Goal: Transaction & Acquisition: Purchase product/service

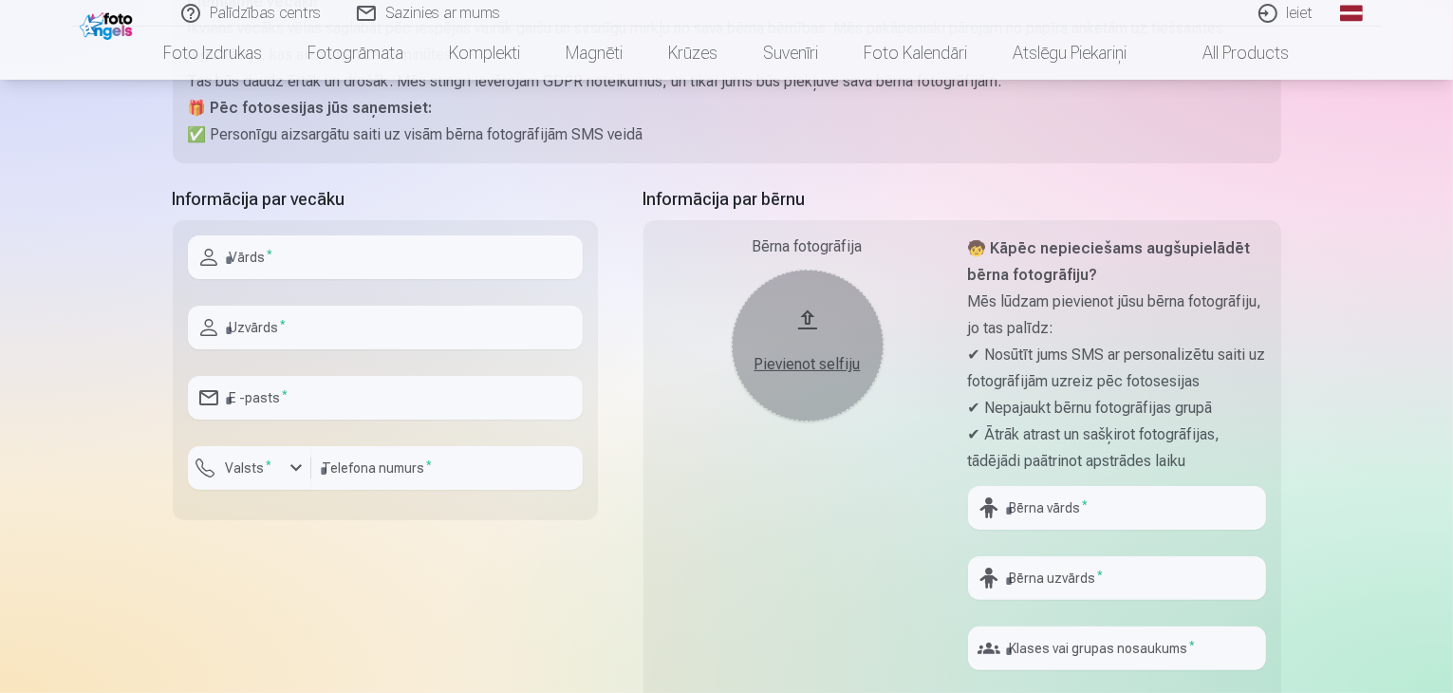
scroll to position [380, 0]
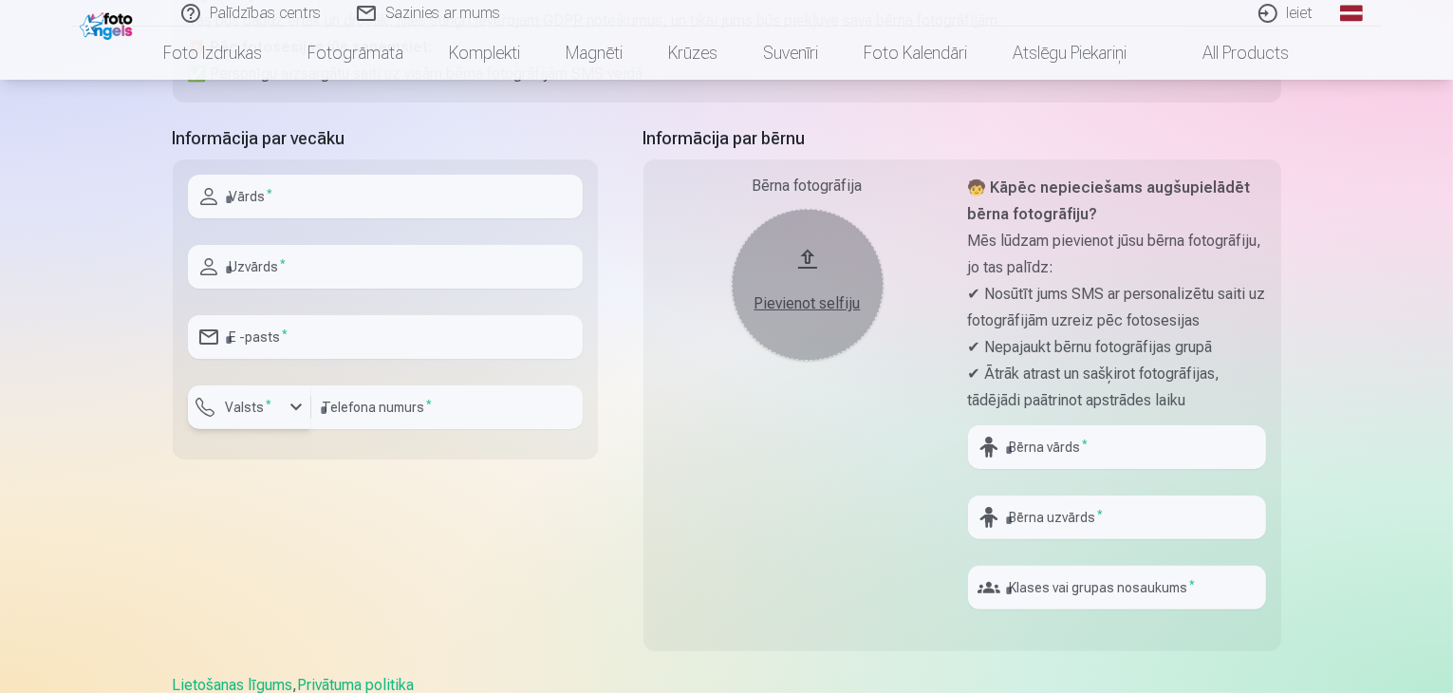
click at [300, 414] on div "button" at bounding box center [296, 407] width 23 height 23
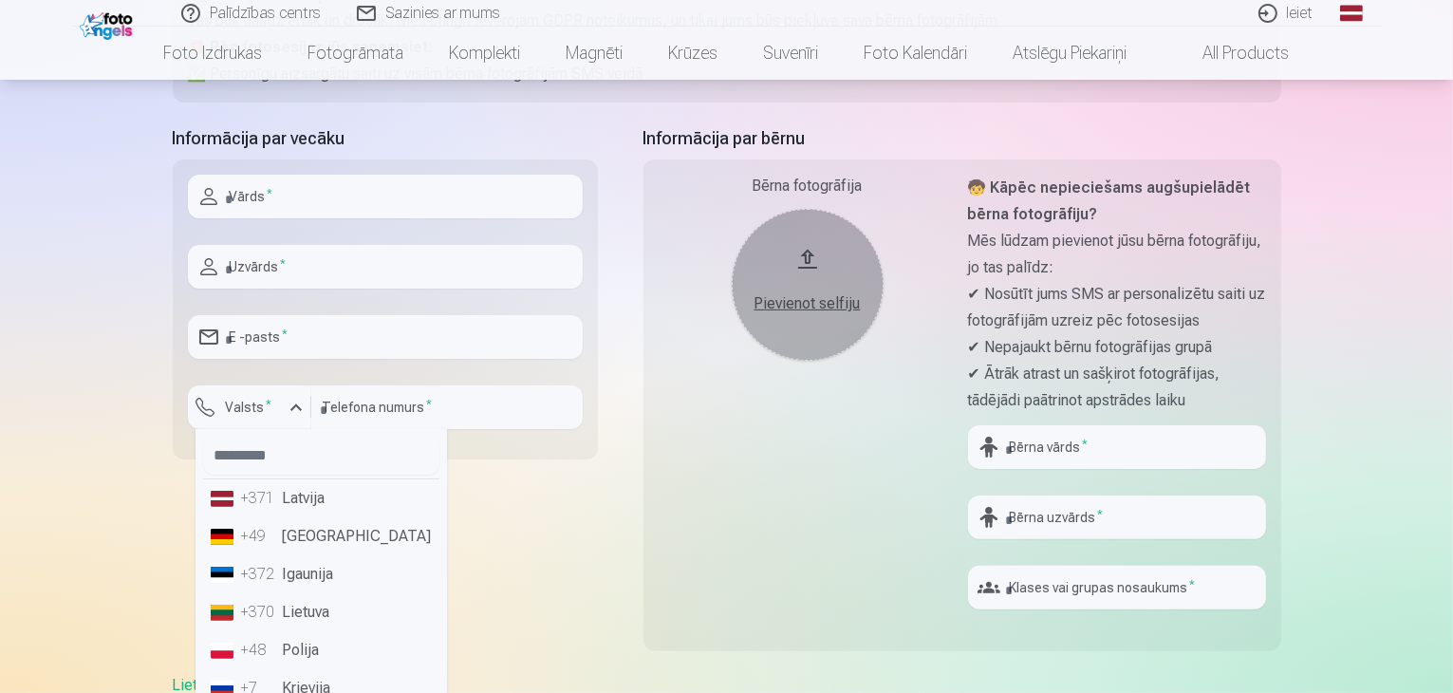
click at [327, 510] on li "+371 Latvija" at bounding box center [321, 498] width 236 height 38
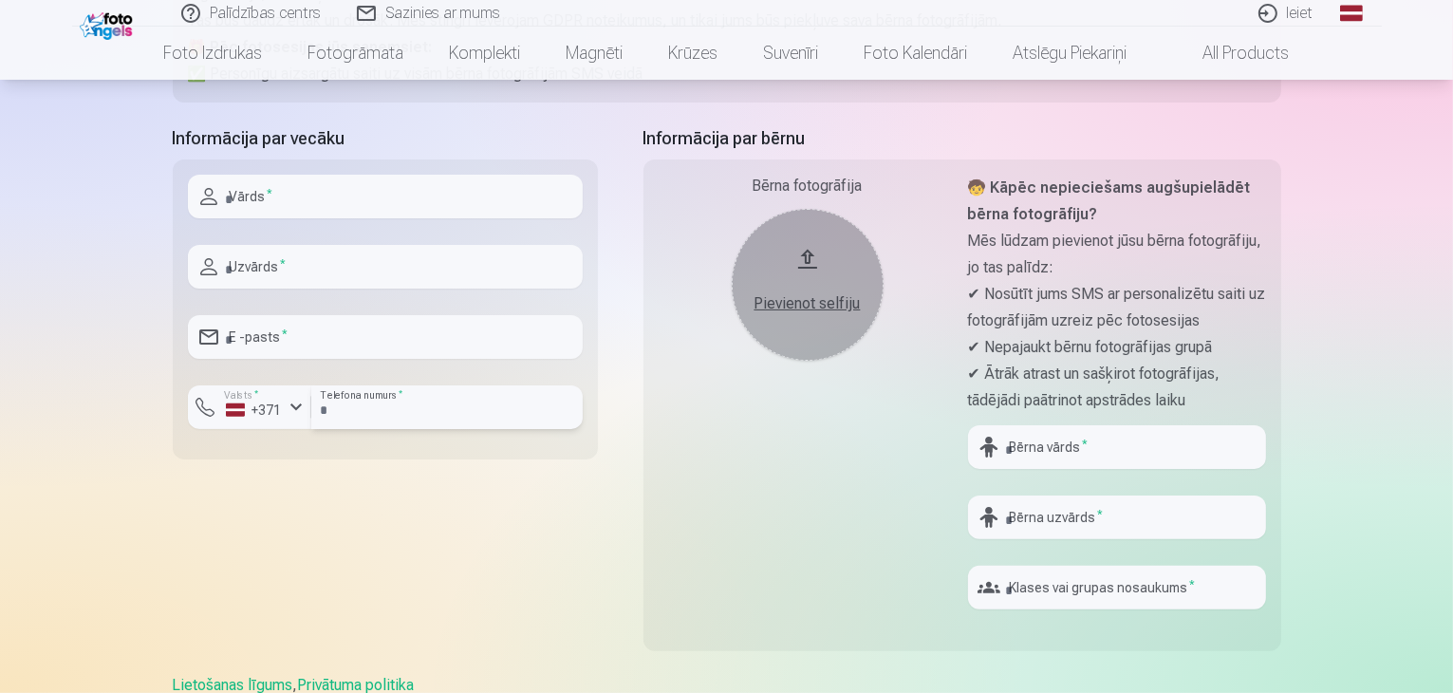
click at [376, 413] on input "number" at bounding box center [446, 407] width 271 height 44
type input "********"
type input "******"
type input "********"
click at [329, 343] on input "email" at bounding box center [385, 337] width 395 height 44
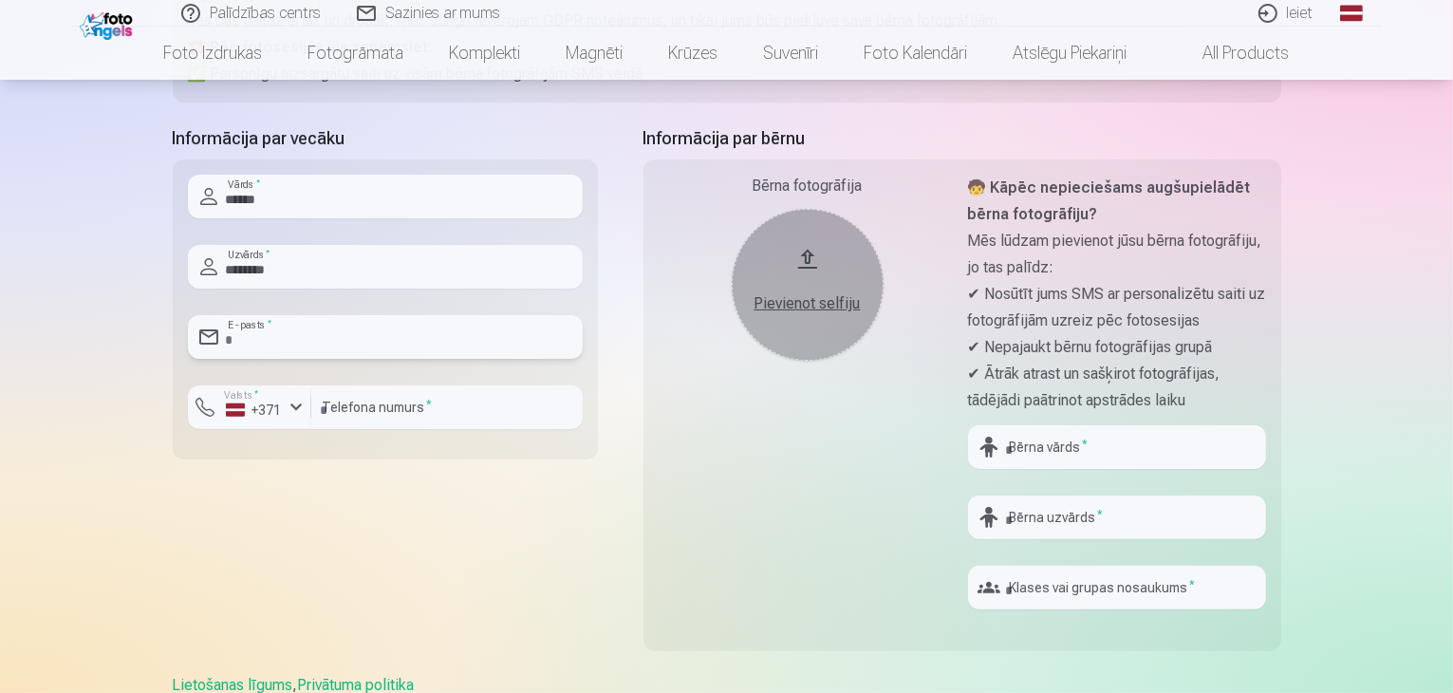
type input "**********"
click at [1038, 452] on input "text" at bounding box center [1117, 447] width 298 height 44
type input "****"
click at [1082, 517] on input "text" at bounding box center [1117, 517] width 298 height 44
type input "*"
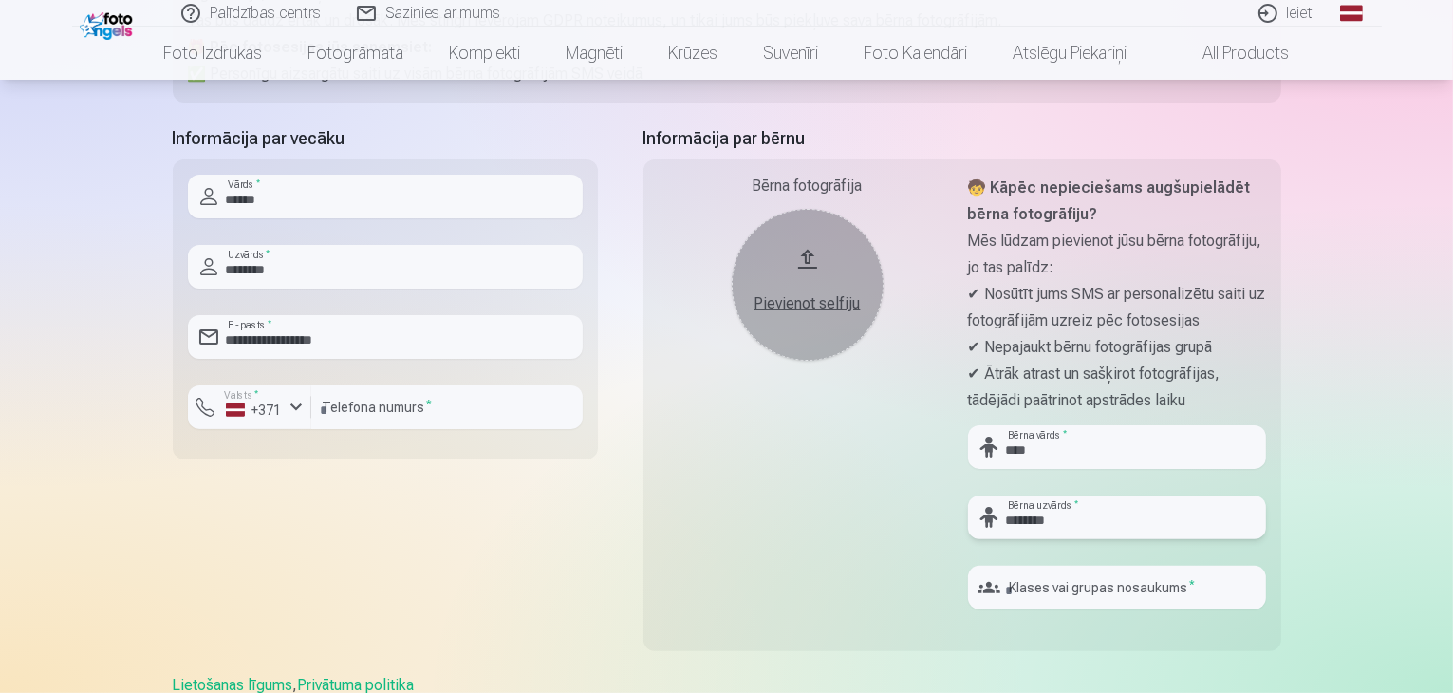
type input "********"
click at [1046, 599] on input "text" at bounding box center [1117, 588] width 298 height 44
type input "**"
click at [823, 298] on div "Pievienot selfiju" at bounding box center [808, 303] width 114 height 23
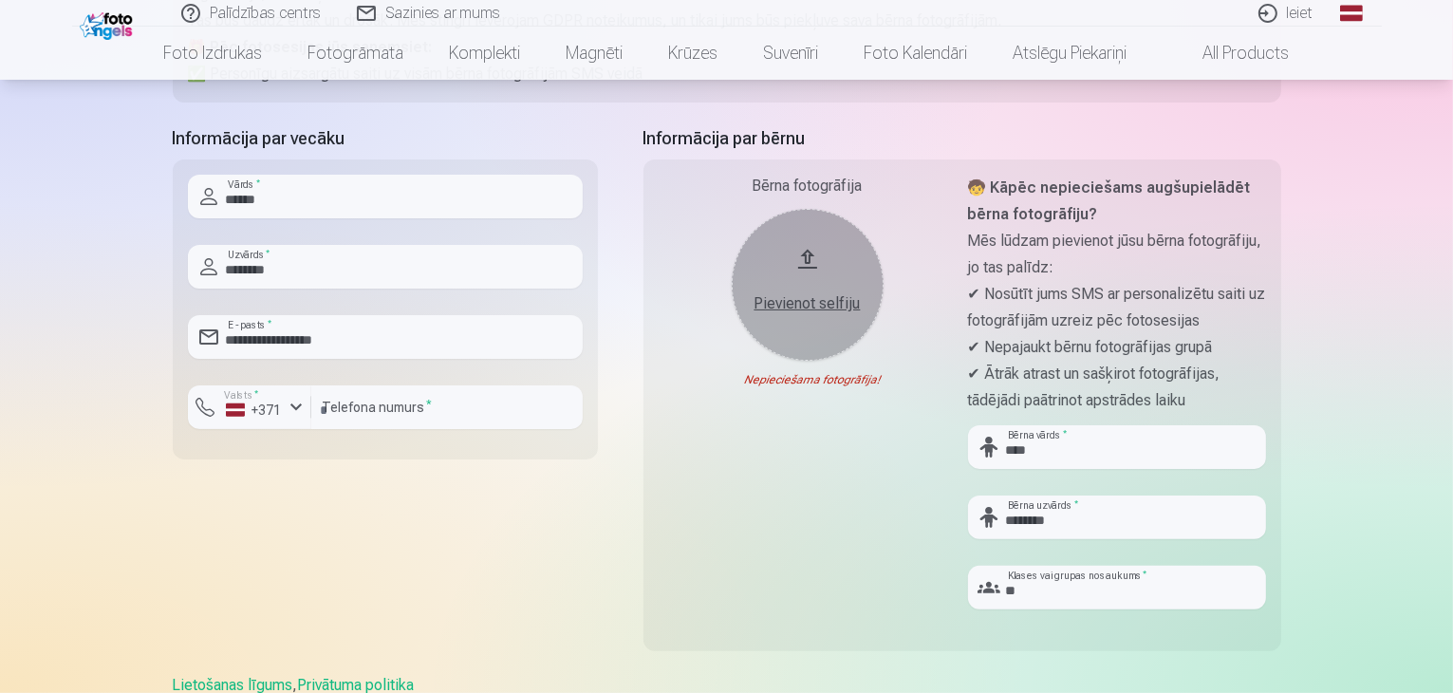
click at [0, 0] on div "Nederīgs foto formāts!" at bounding box center [0, 0] width 0 height 0
click at [787, 314] on button "Pievienot selfiju" at bounding box center [808, 285] width 152 height 152
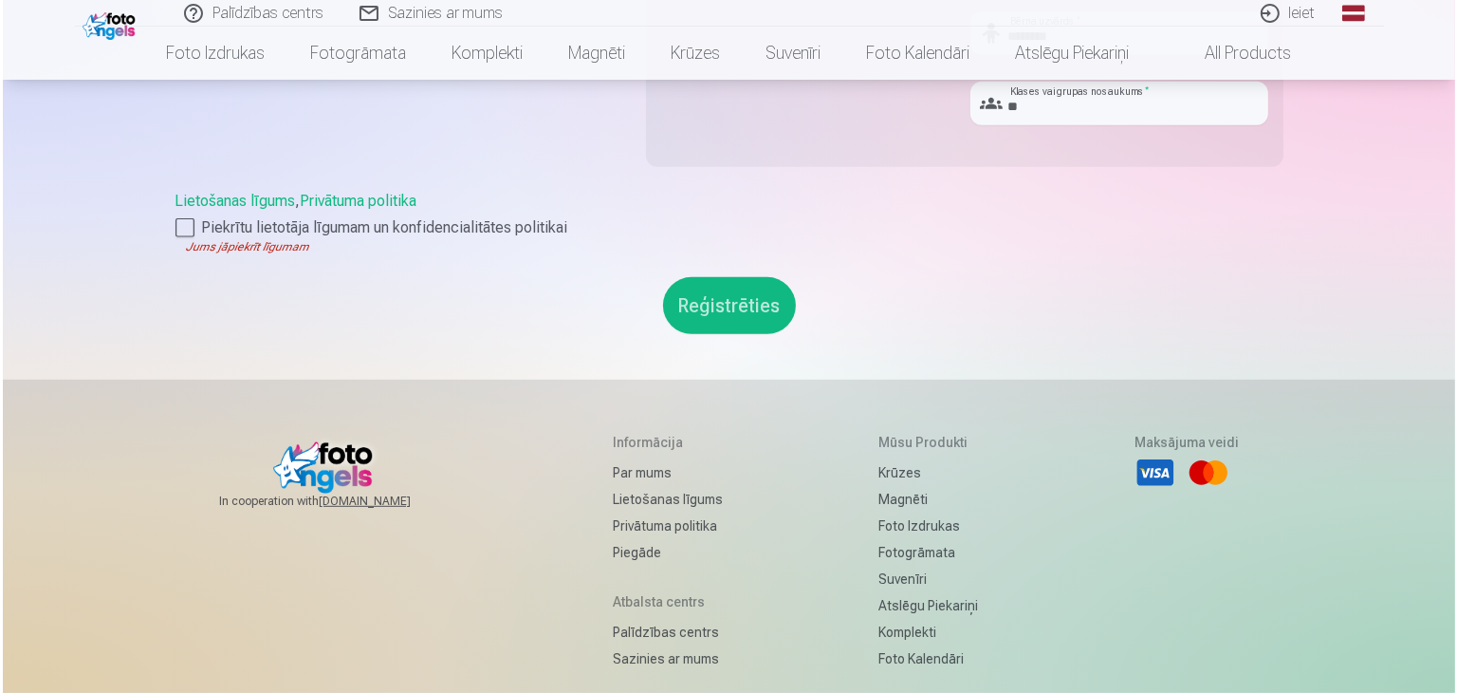
scroll to position [949, 0]
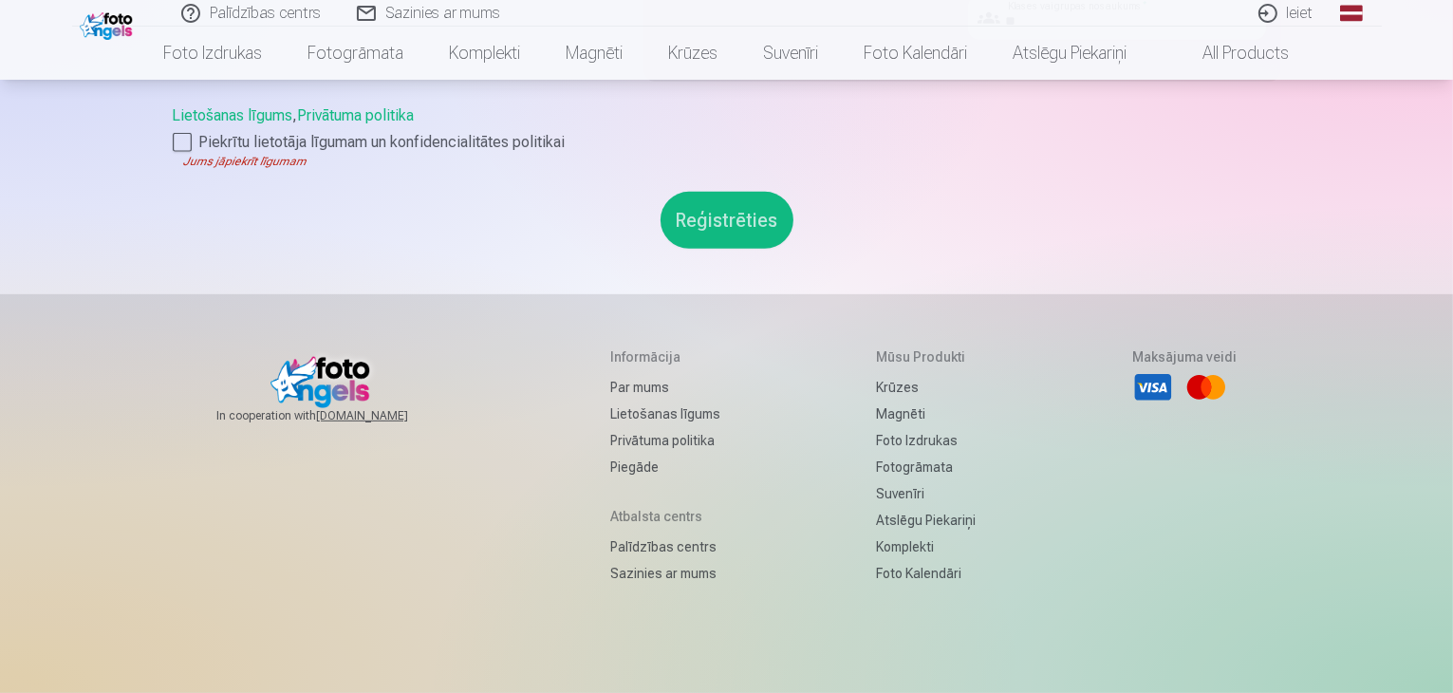
drag, startPoint x: 696, startPoint y: 187, endPoint x: 701, endPoint y: 210, distance: 23.3
click at [701, 210] on button "Reģistrēties" at bounding box center [726, 220] width 133 height 57
click at [196, 142] on label "Piekrītu lietotāja līgumam un konfidencialitātes politikai" at bounding box center [727, 142] width 1108 height 23
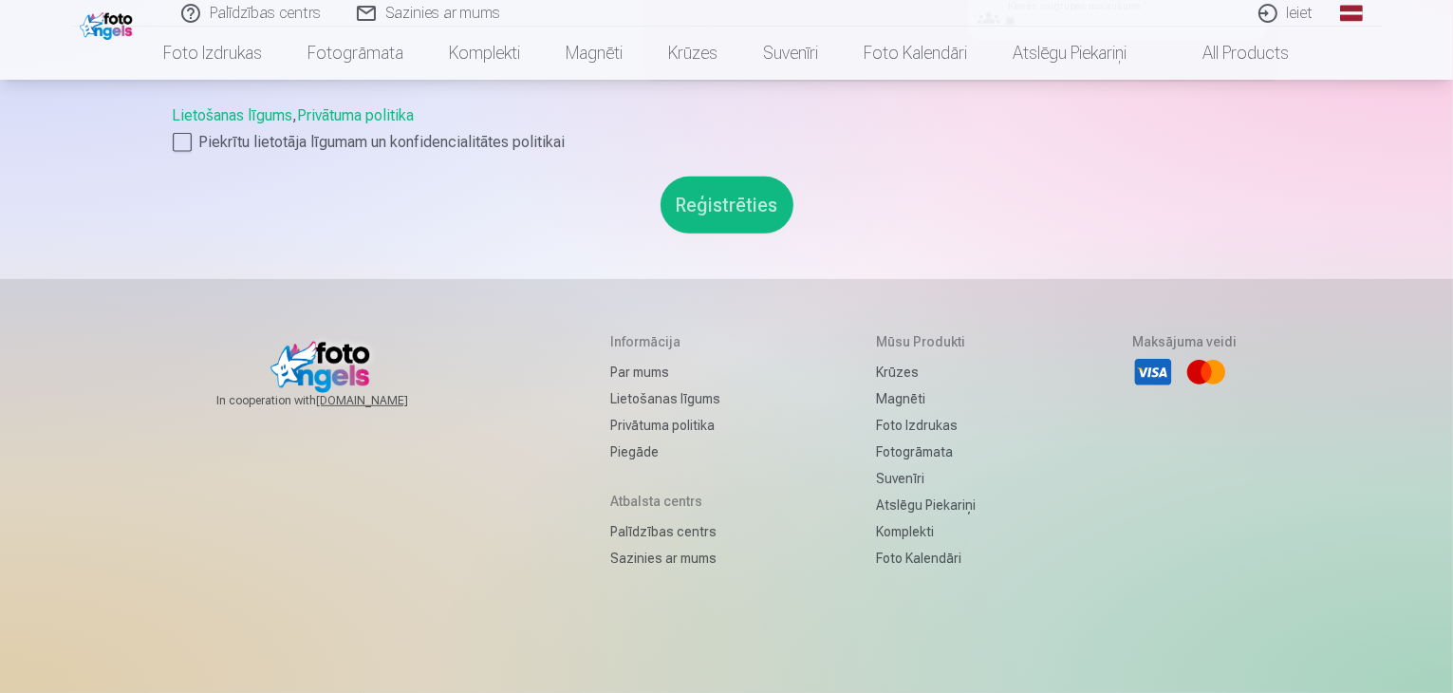
click at [702, 217] on button "Reģistrēties" at bounding box center [726, 204] width 133 height 57
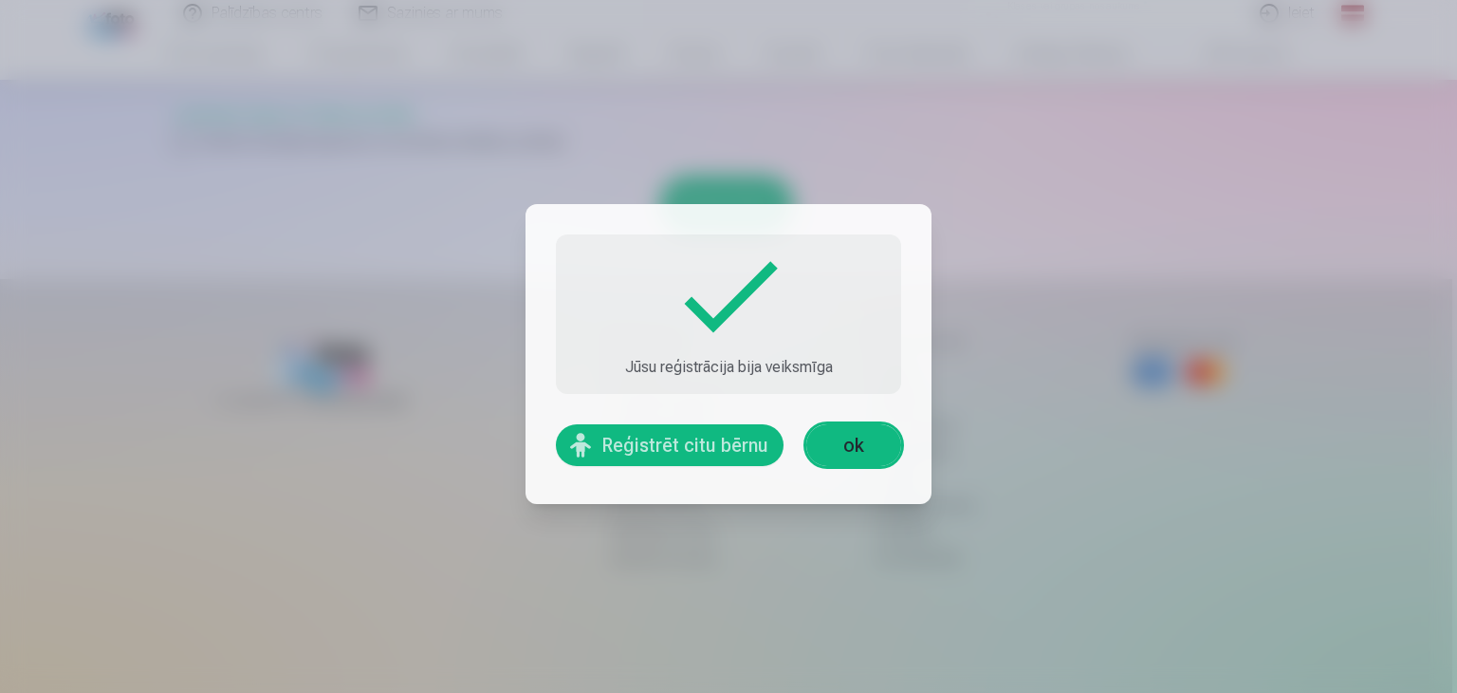
click at [837, 441] on link "ok" at bounding box center [854, 445] width 95 height 42
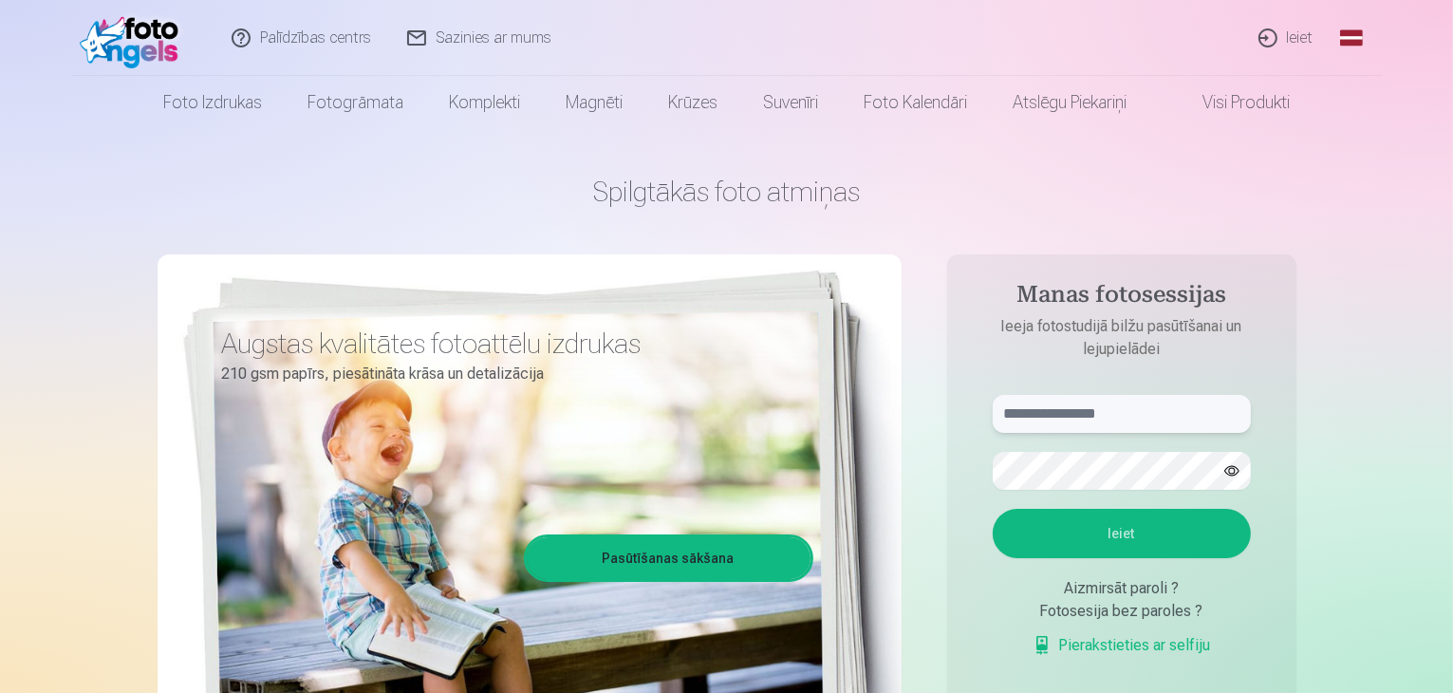
click at [1036, 410] on input "text" at bounding box center [1121, 414] width 258 height 38
type input "**********"
click at [1239, 468] on button "button" at bounding box center [1232, 471] width 36 height 36
click at [1229, 466] on button "button" at bounding box center [1232, 471] width 36 height 36
click at [1227, 473] on button "button" at bounding box center [1232, 471] width 36 height 36
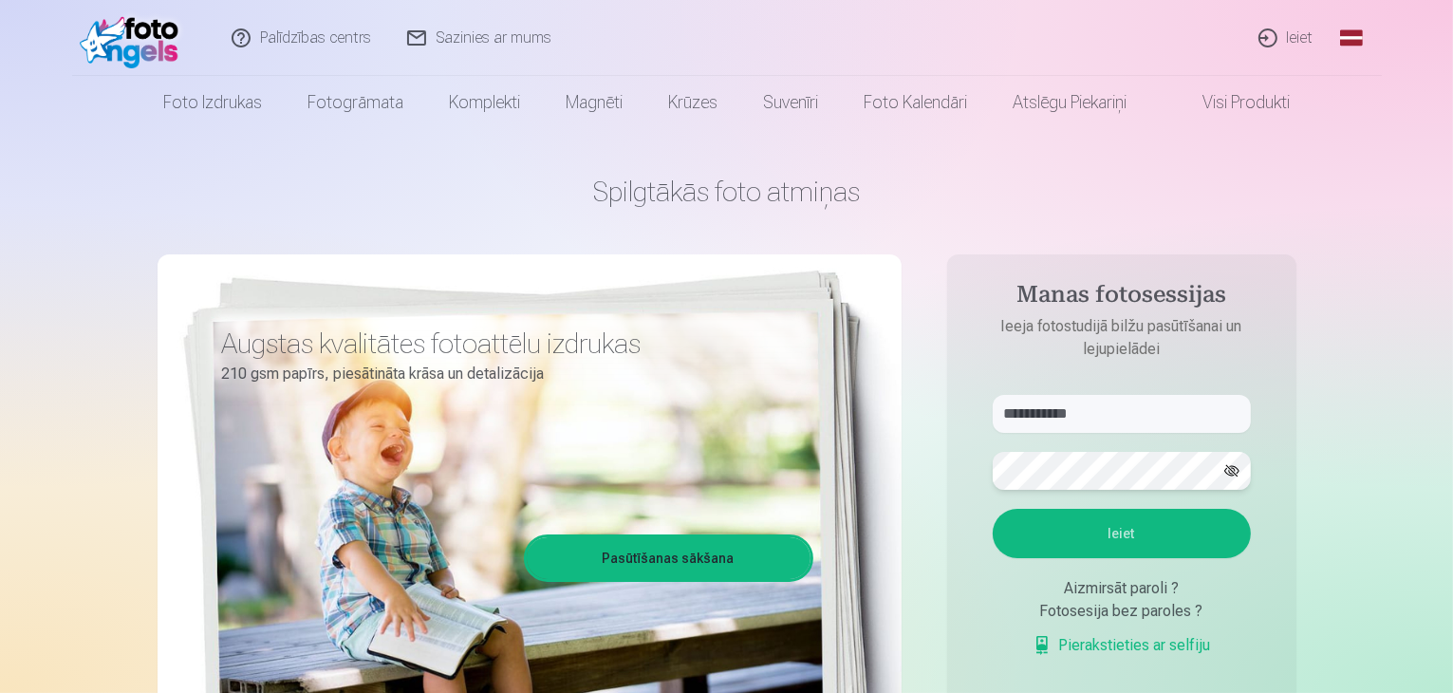
click at [992, 509] on button "Ieiet" at bounding box center [1121, 533] width 258 height 49
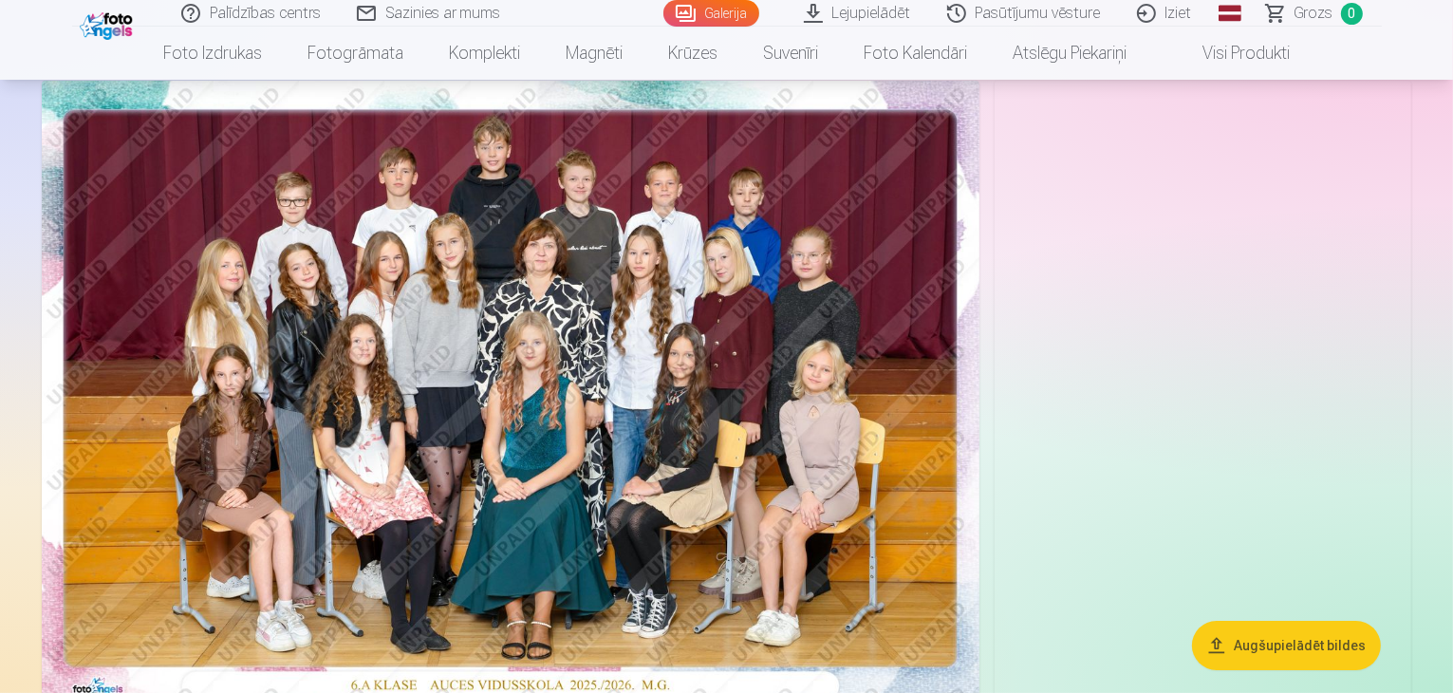
scroll to position [95, 0]
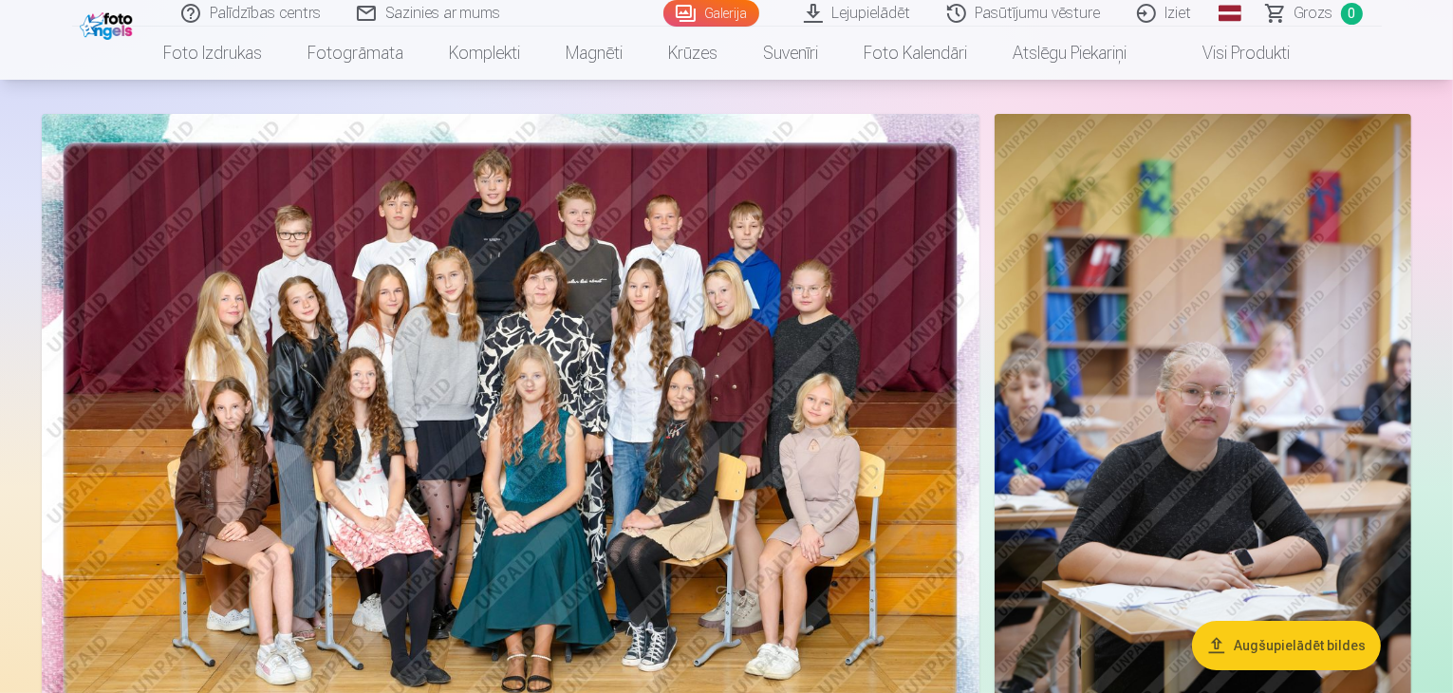
click at [828, 358] on img at bounding box center [510, 426] width 937 height 625
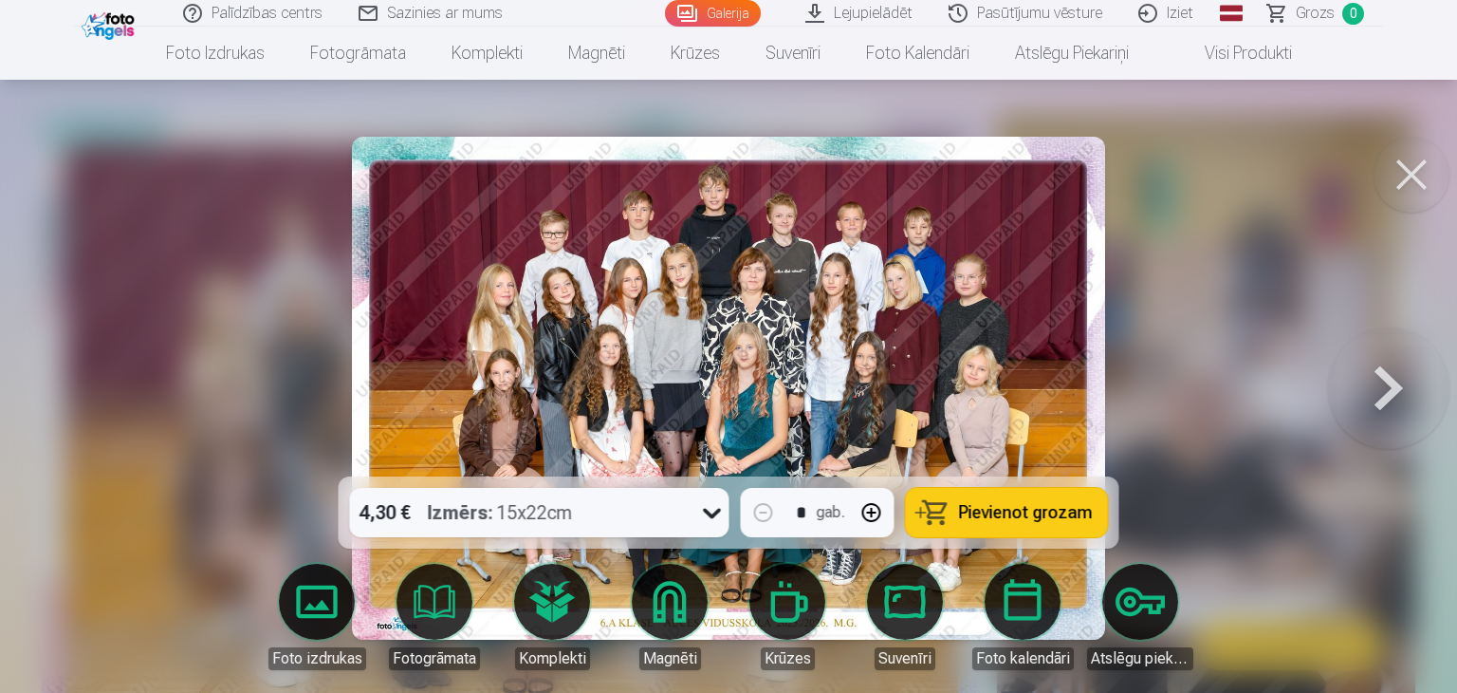
click at [1386, 386] on button at bounding box center [1388, 388] width 121 height 139
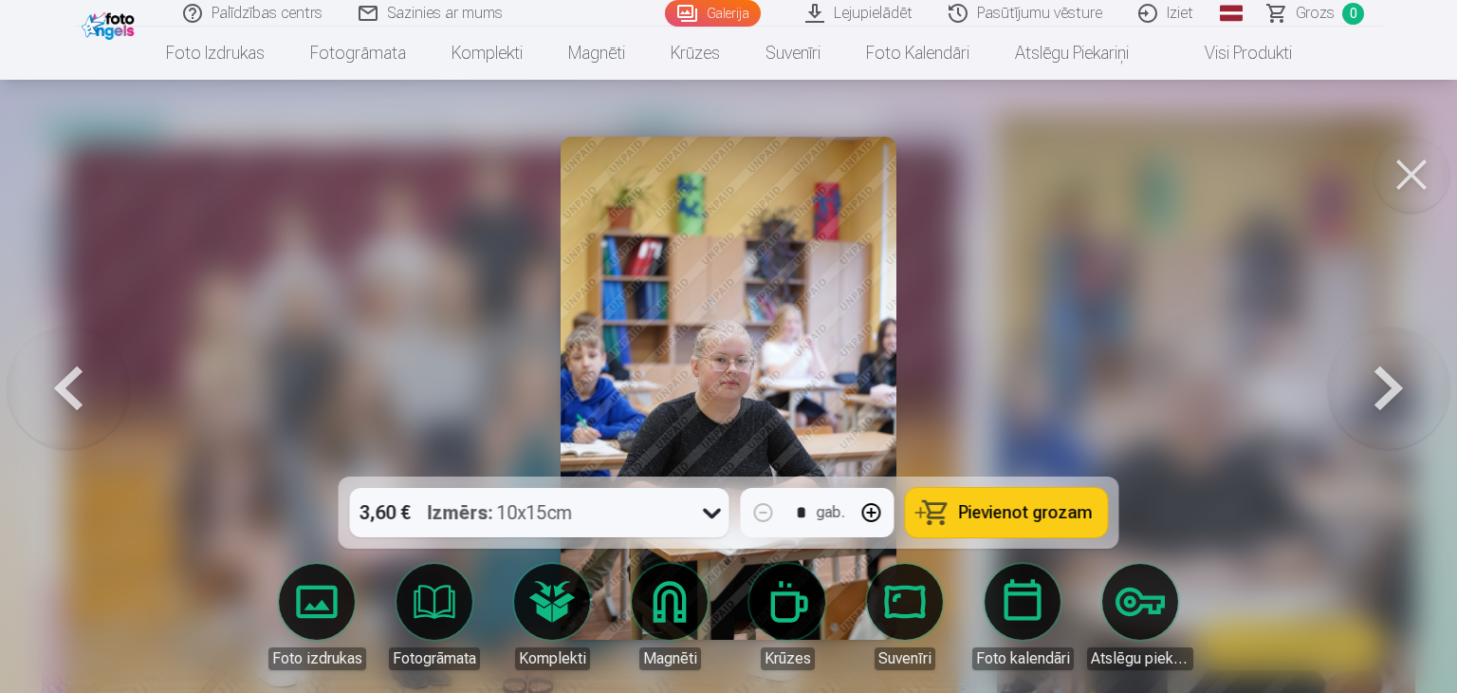
click at [1386, 386] on button at bounding box center [1388, 388] width 121 height 139
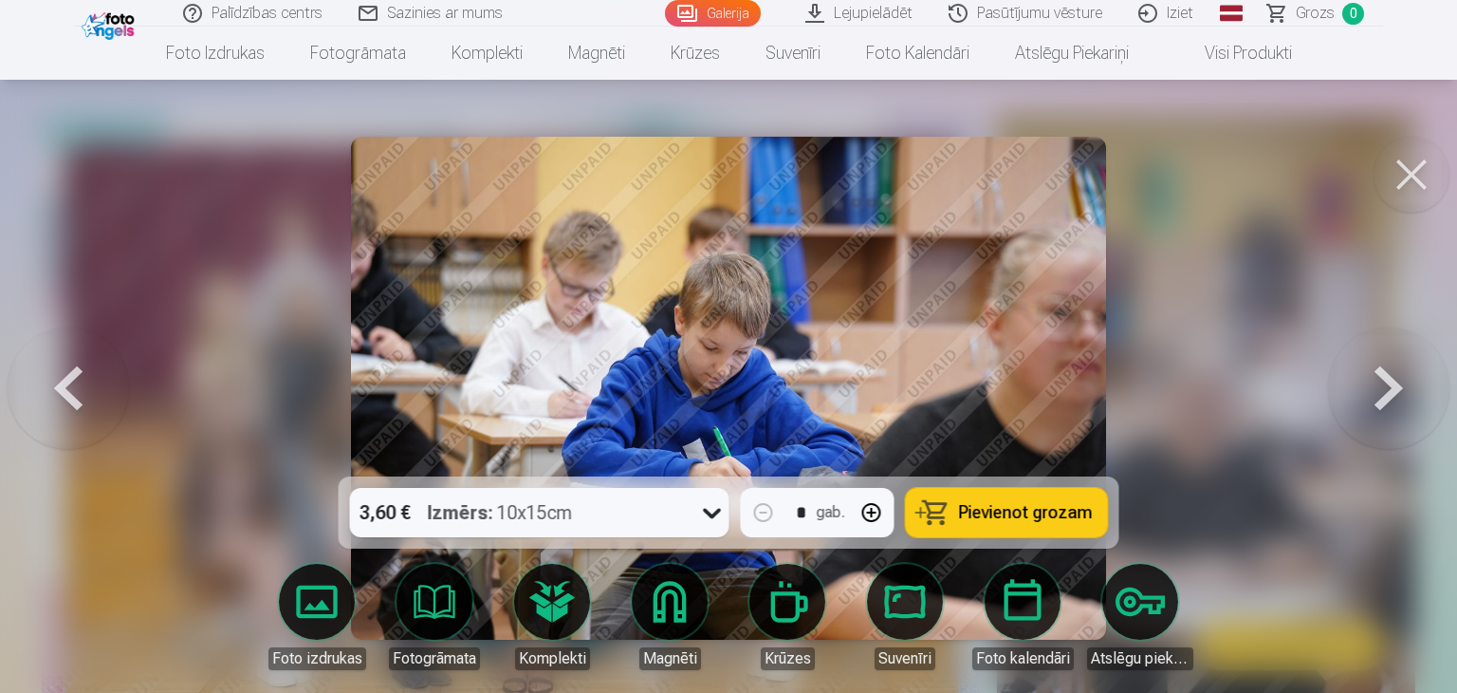
click at [1386, 386] on button at bounding box center [1388, 388] width 121 height 139
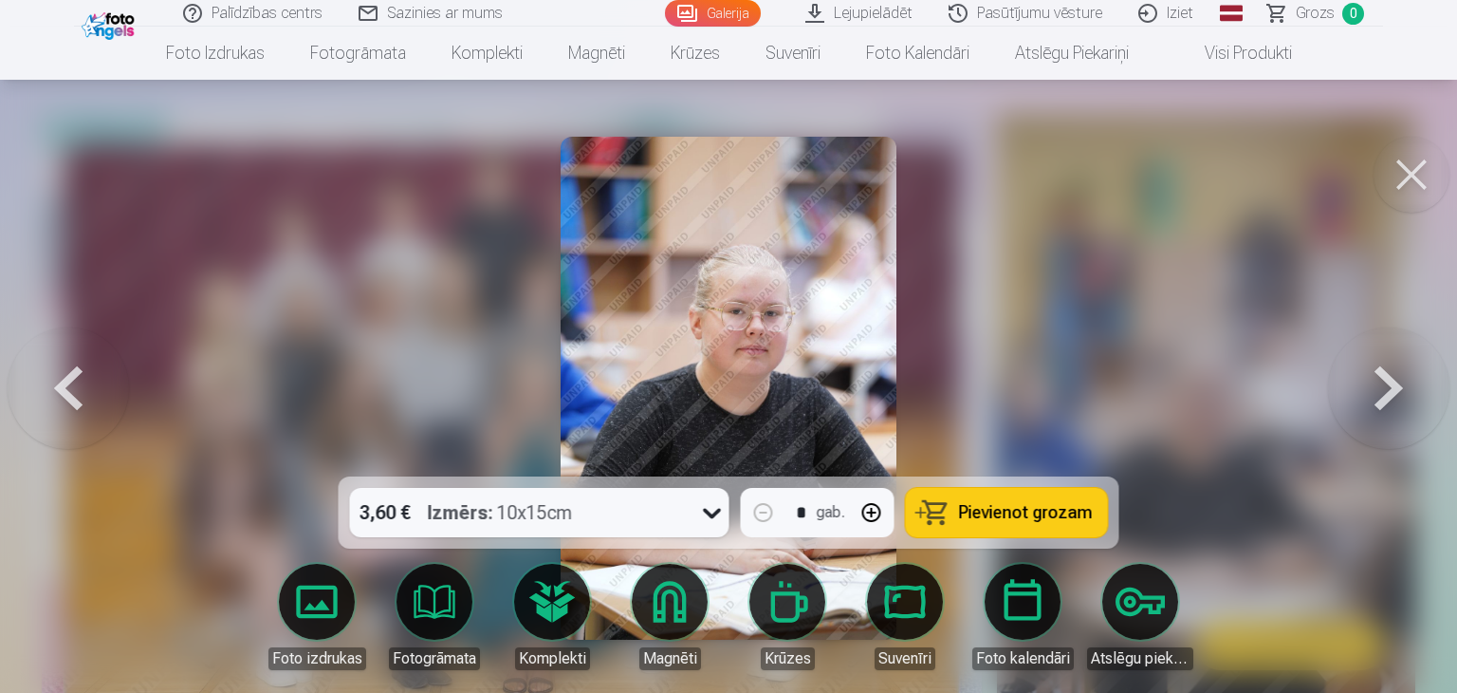
click at [1387, 386] on button at bounding box center [1388, 388] width 121 height 139
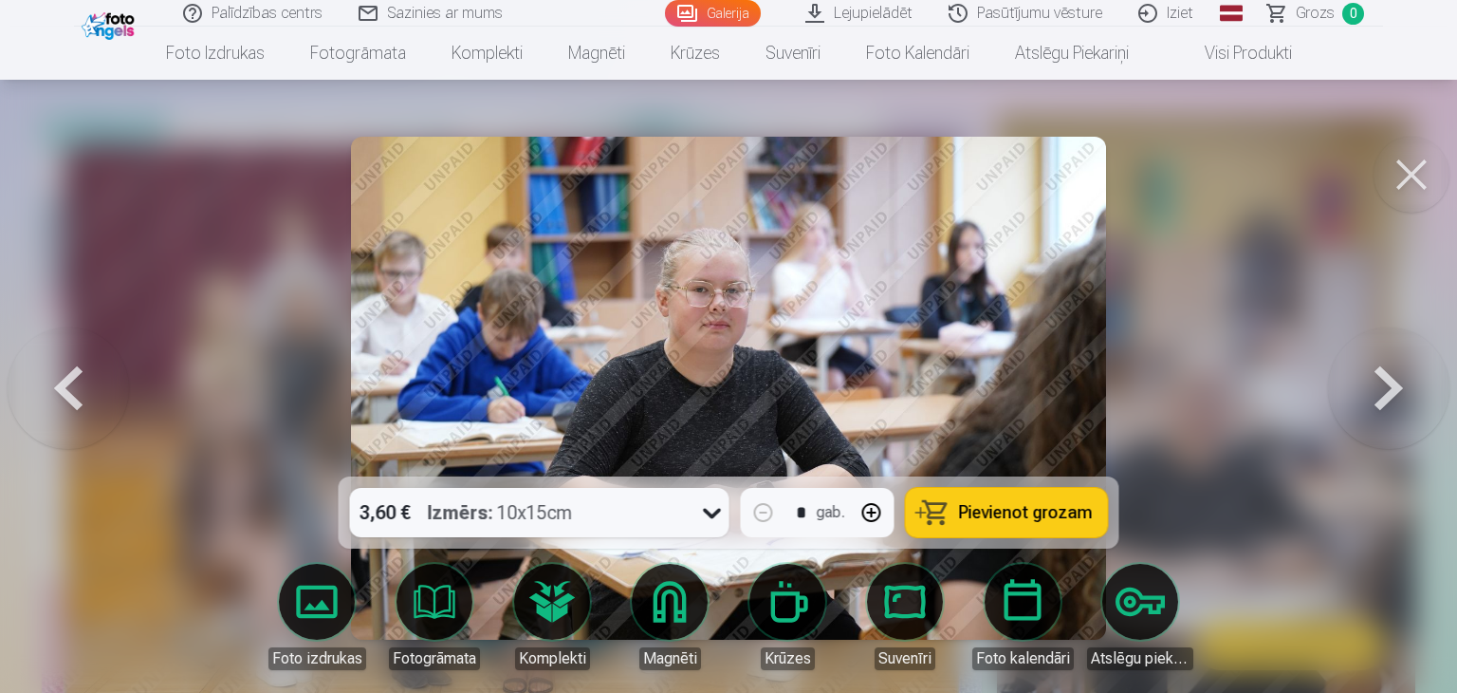
click at [1387, 386] on button at bounding box center [1388, 388] width 121 height 139
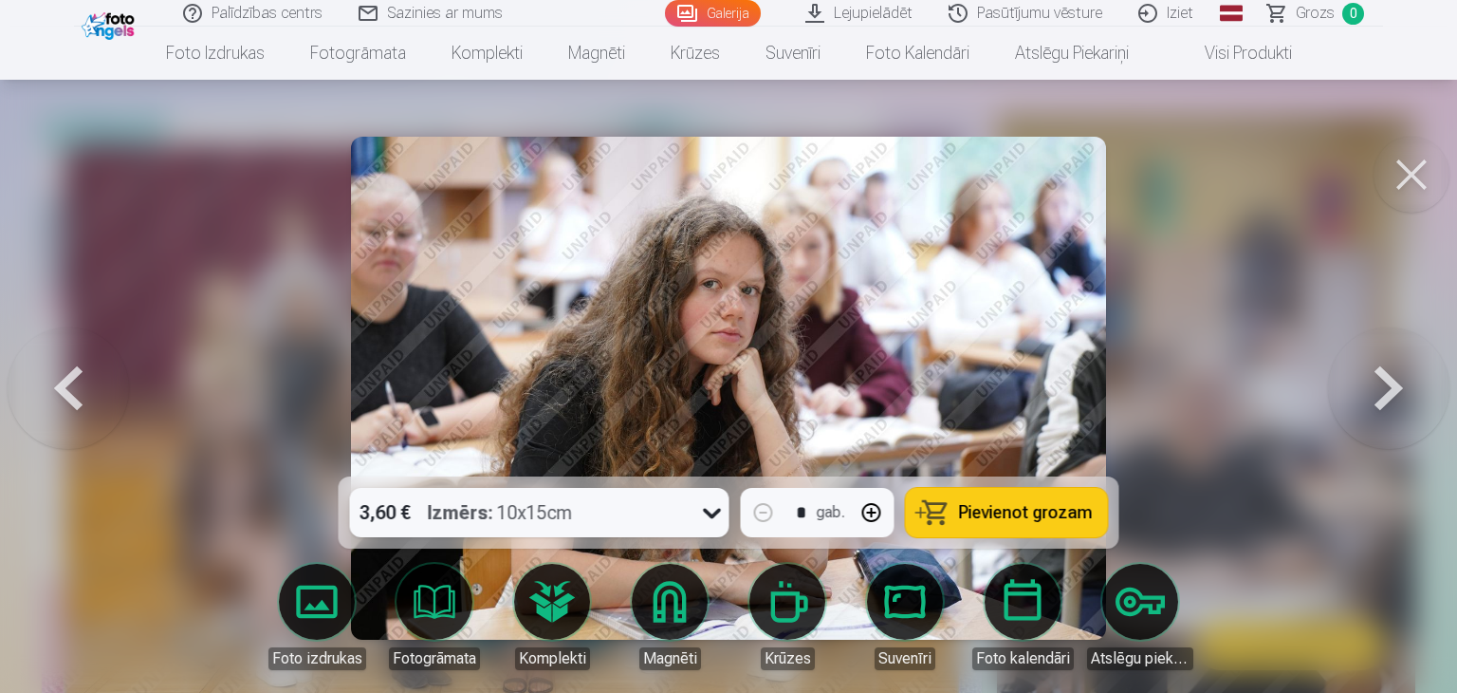
click at [1387, 386] on button at bounding box center [1388, 388] width 121 height 139
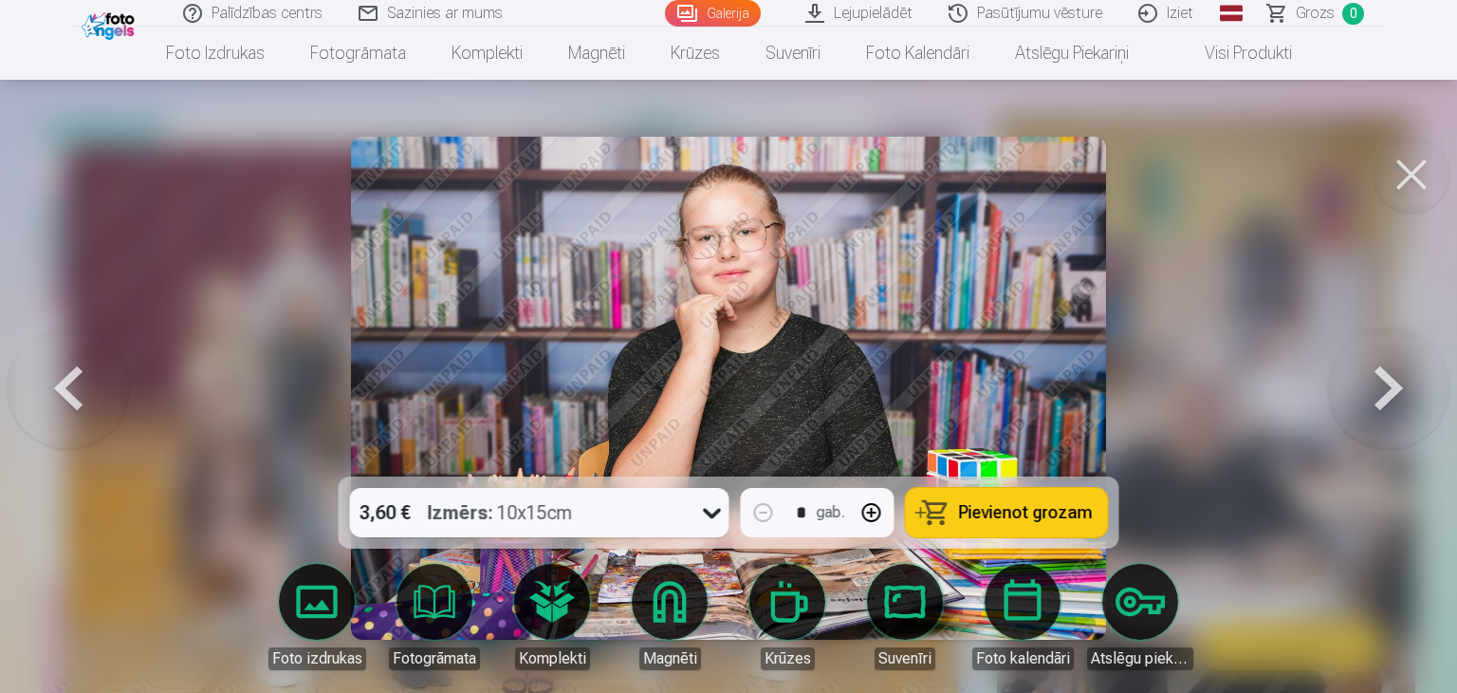
click at [1387, 386] on button at bounding box center [1388, 388] width 121 height 139
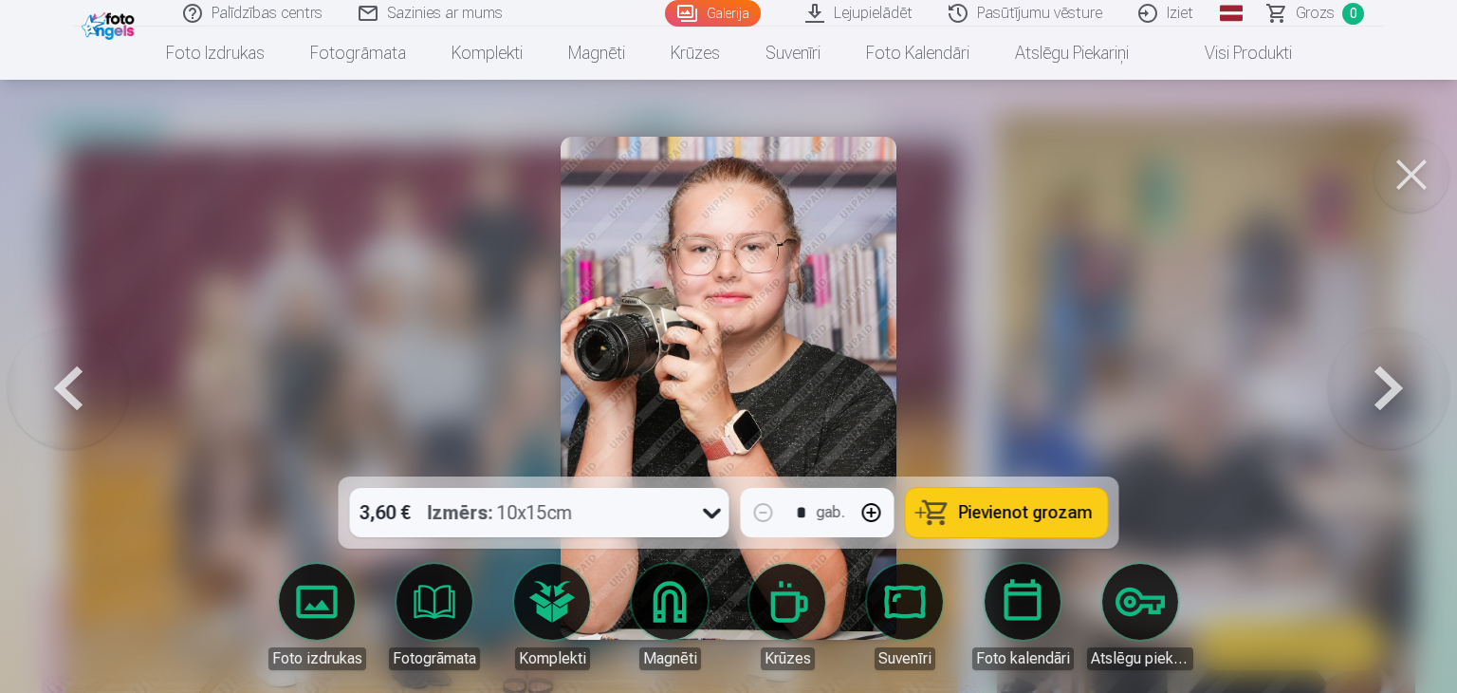
click at [1387, 386] on button at bounding box center [1388, 388] width 121 height 139
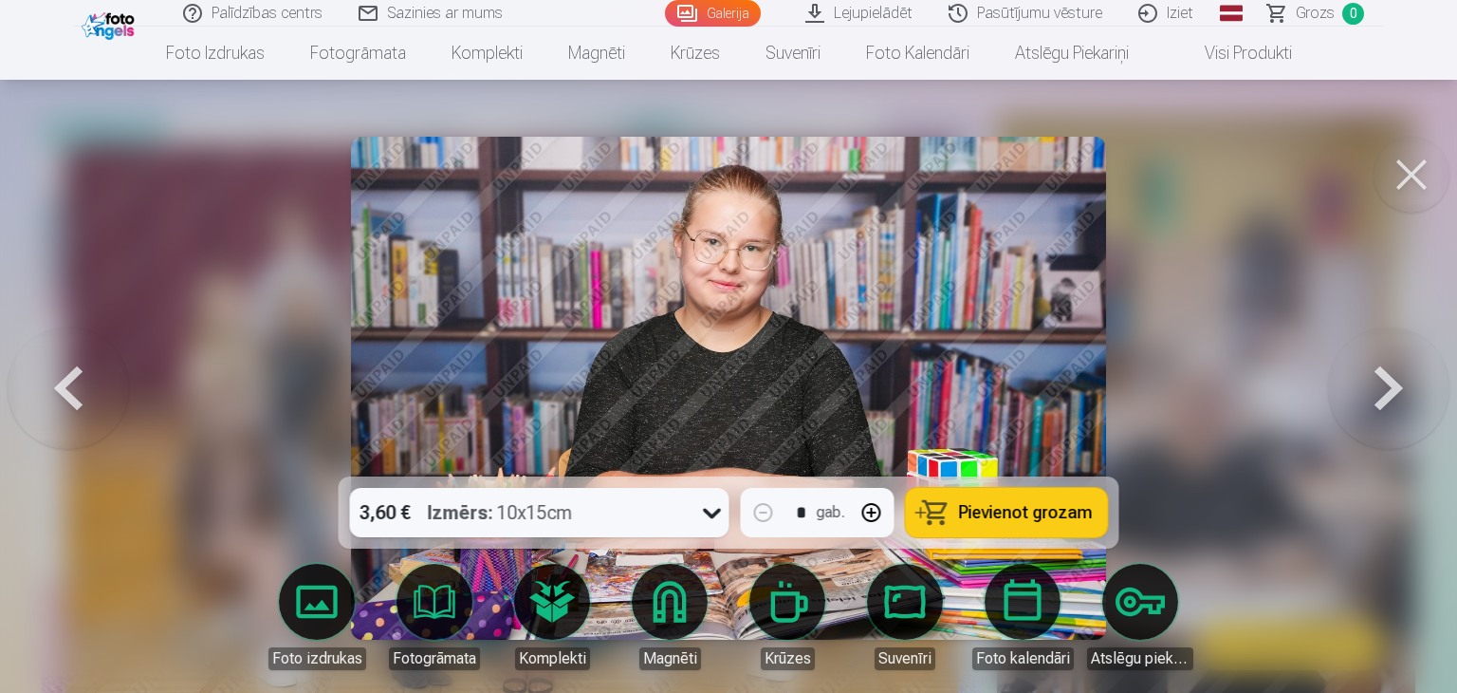
click at [1387, 386] on button at bounding box center [1388, 388] width 121 height 139
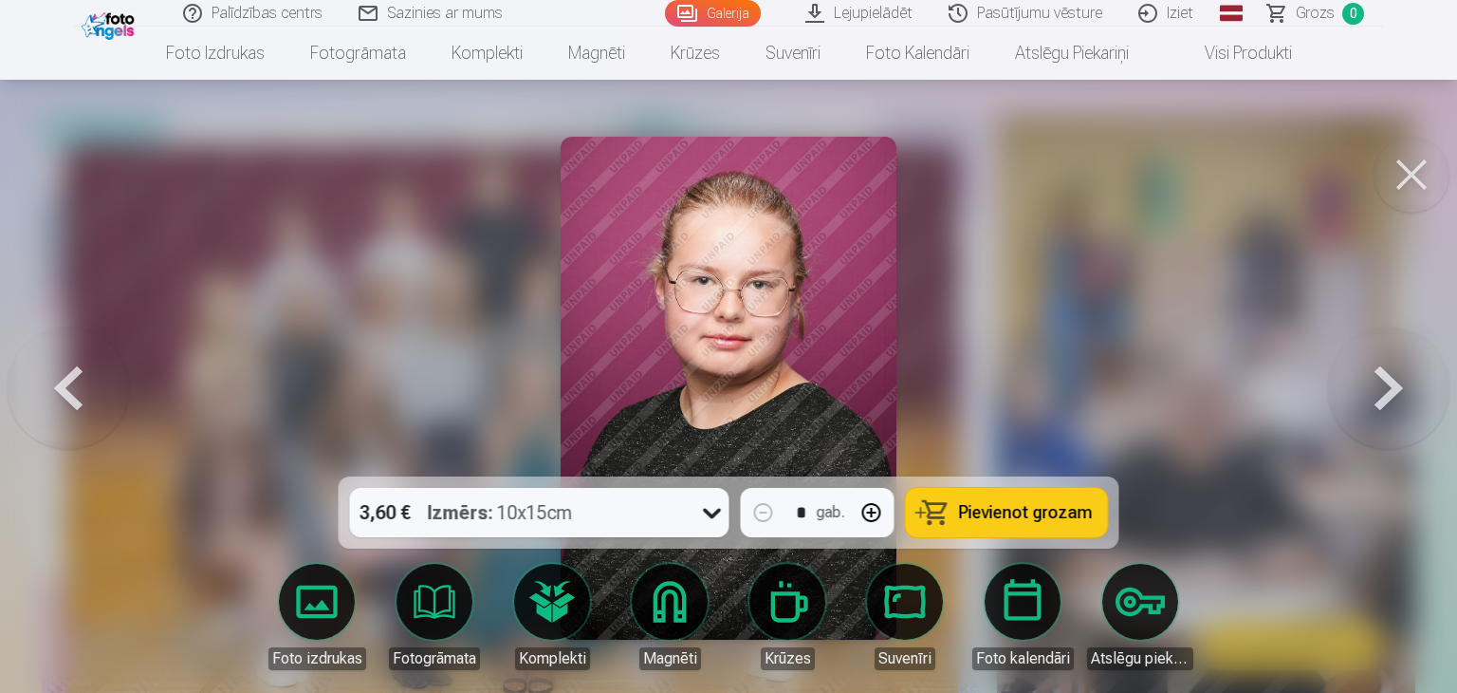
click at [1387, 386] on button at bounding box center [1388, 388] width 121 height 139
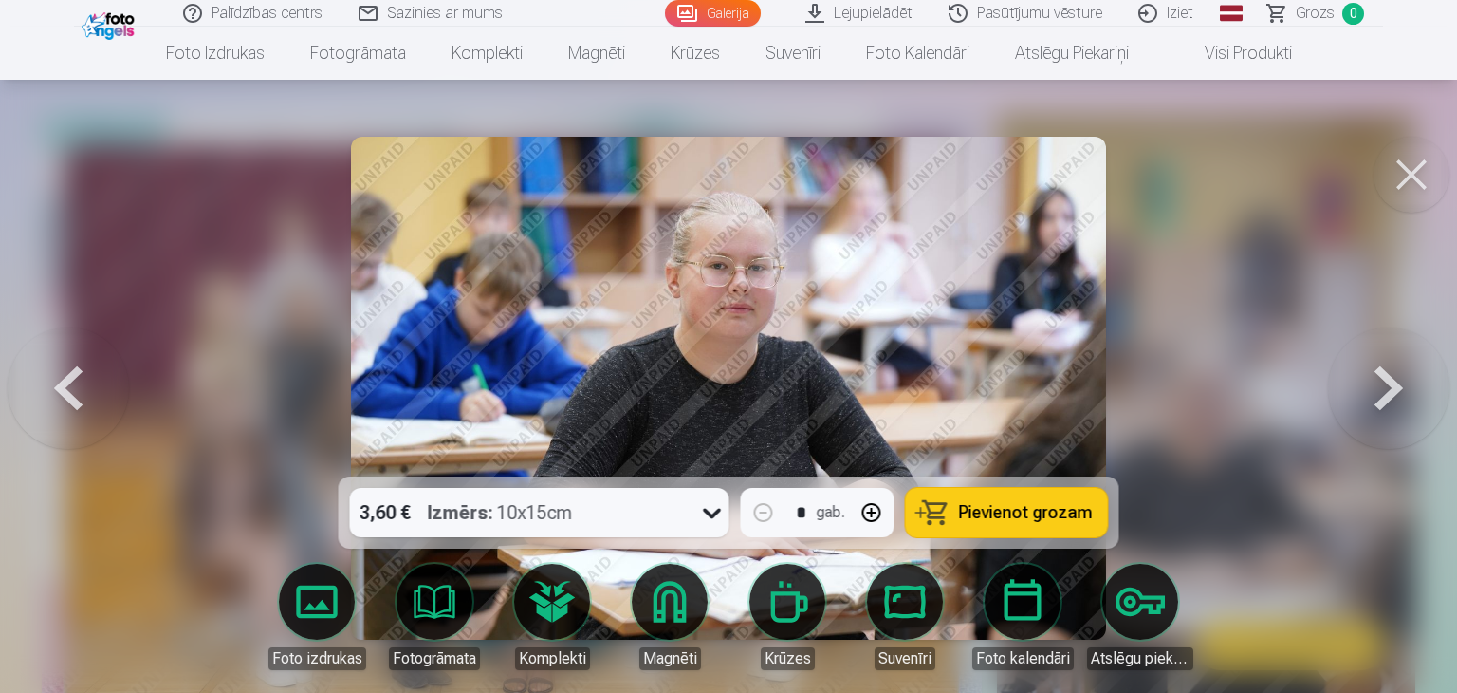
click at [1387, 386] on button at bounding box center [1388, 388] width 121 height 139
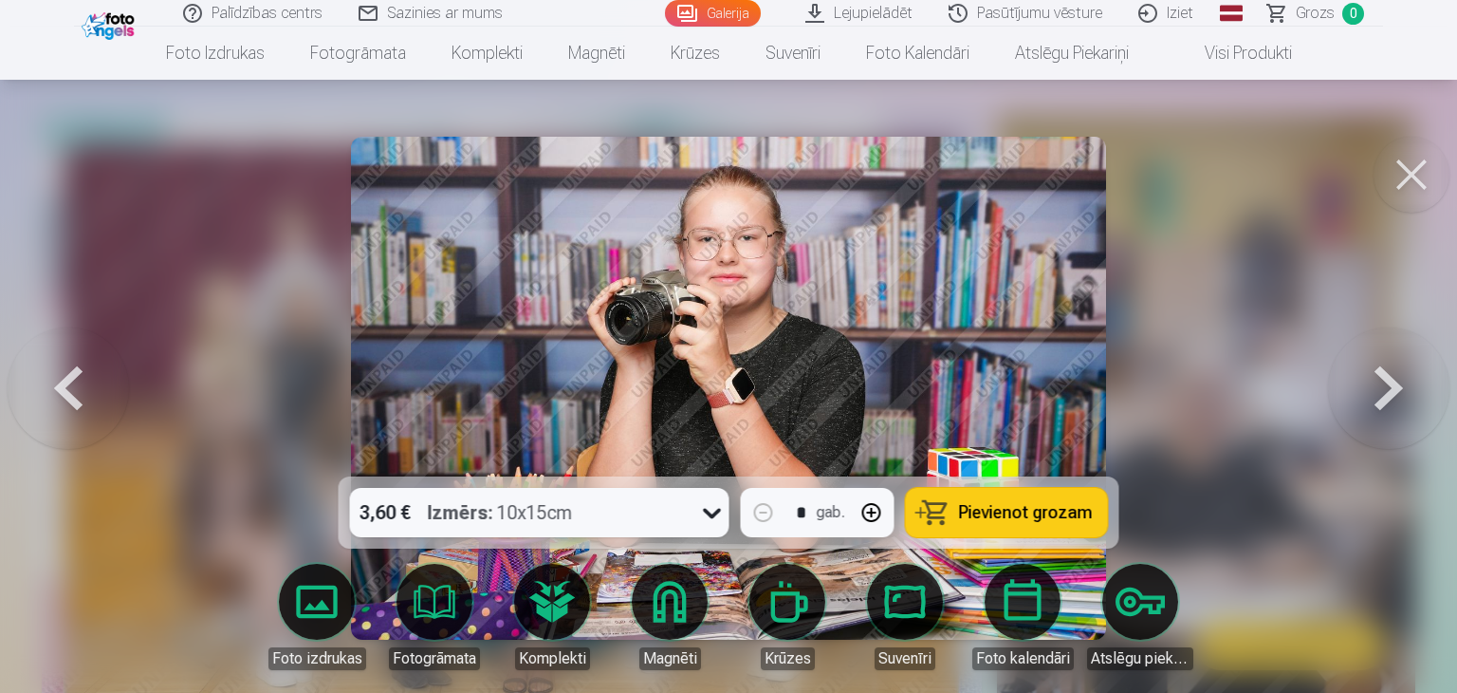
click at [1397, 426] on button at bounding box center [1388, 388] width 121 height 139
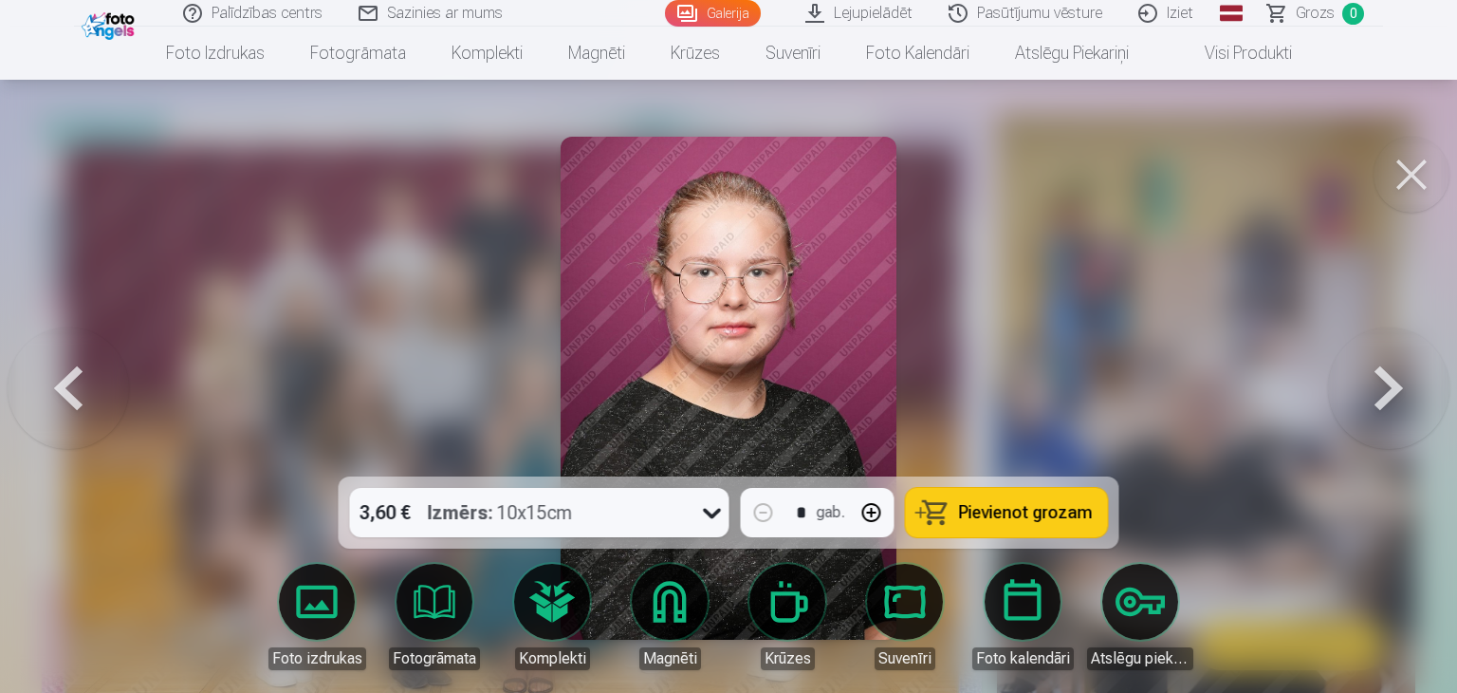
click at [1397, 426] on button at bounding box center [1388, 388] width 121 height 139
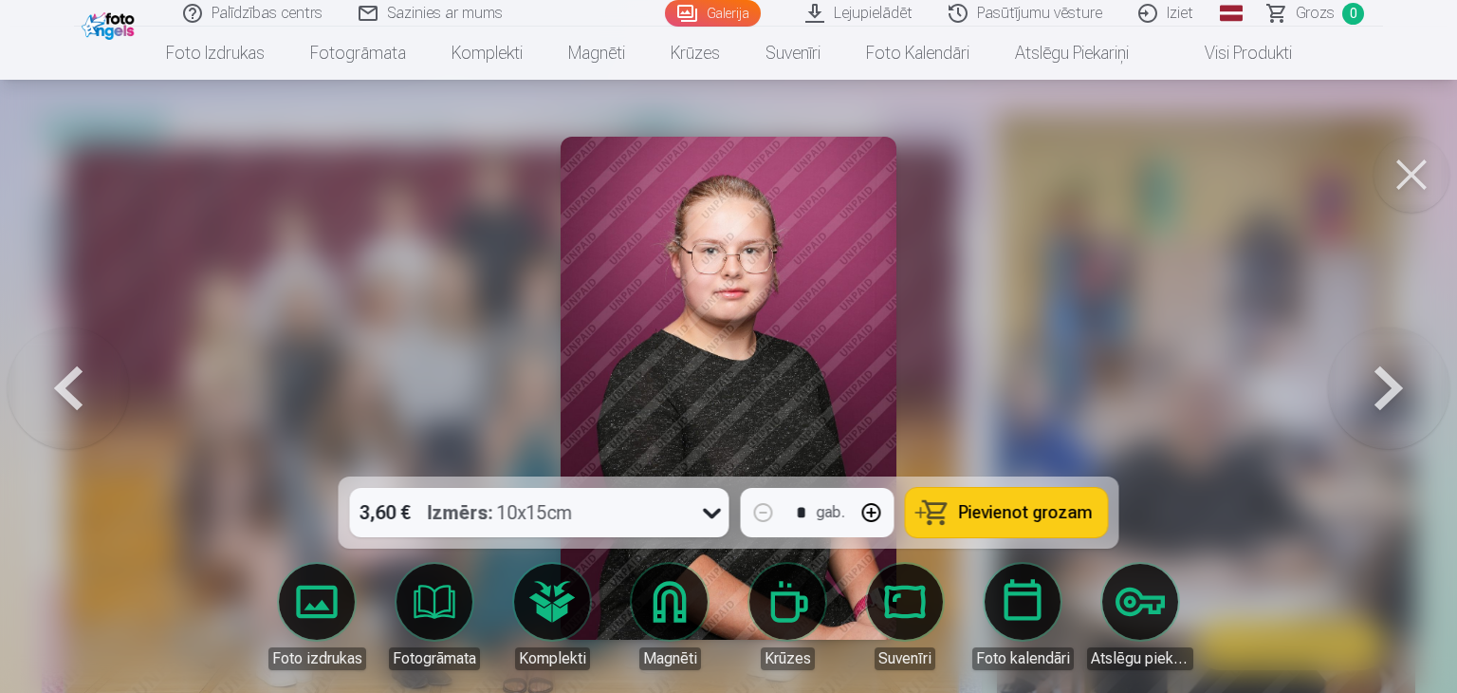
click at [1397, 426] on button at bounding box center [1388, 388] width 121 height 139
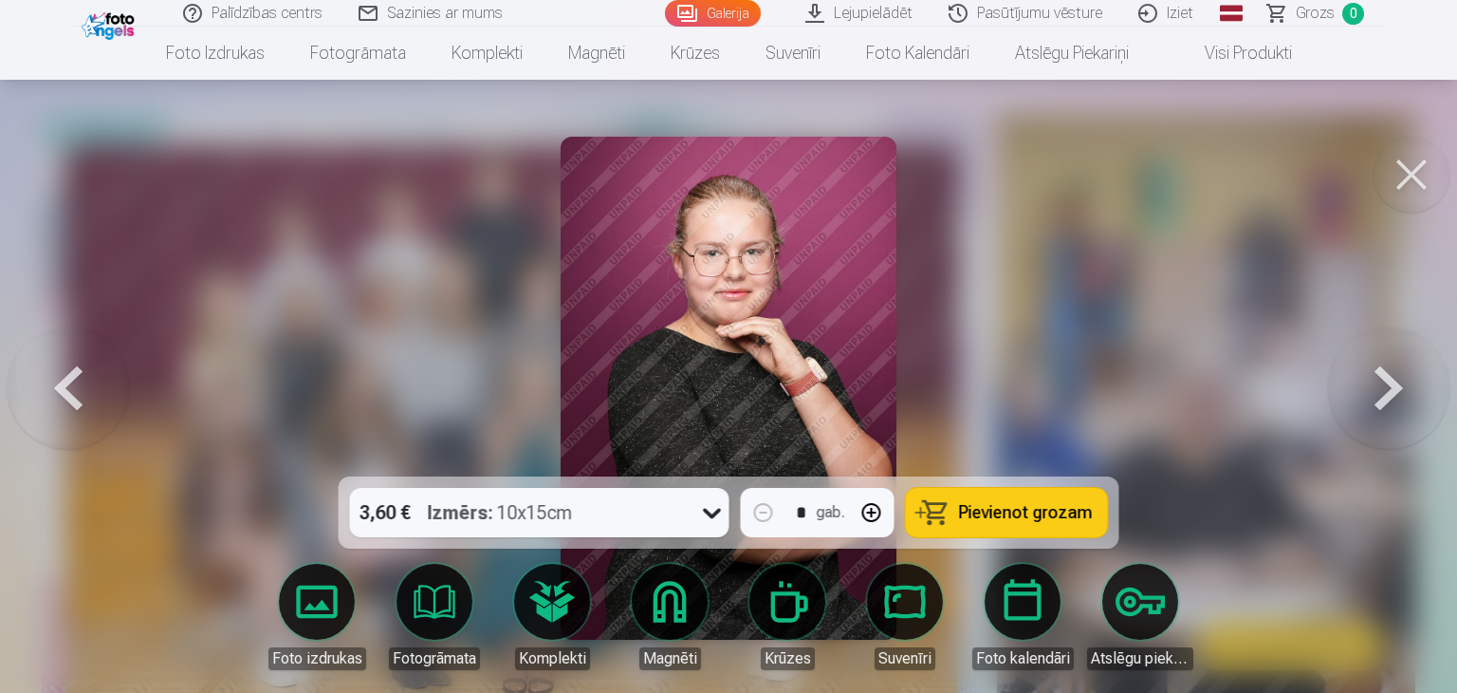
click at [1397, 426] on button at bounding box center [1388, 388] width 121 height 139
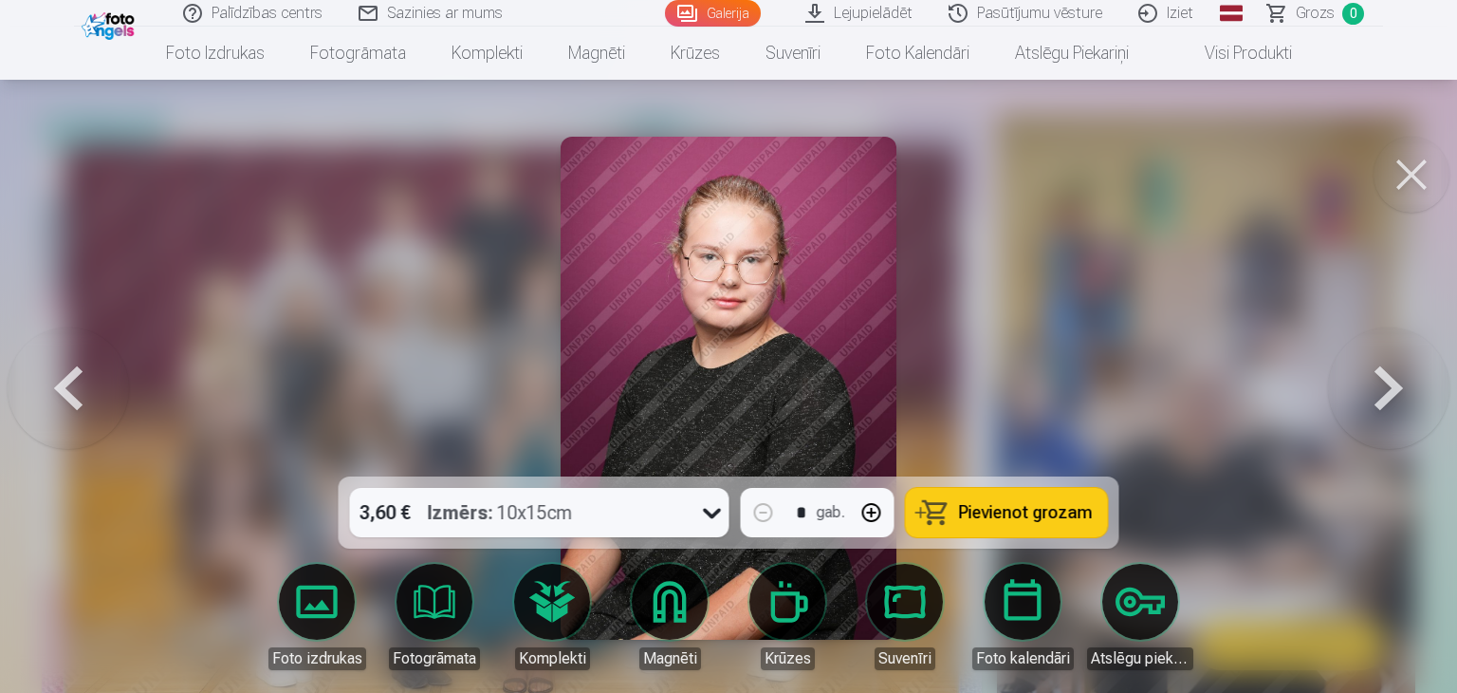
click at [1397, 426] on button at bounding box center [1388, 388] width 121 height 139
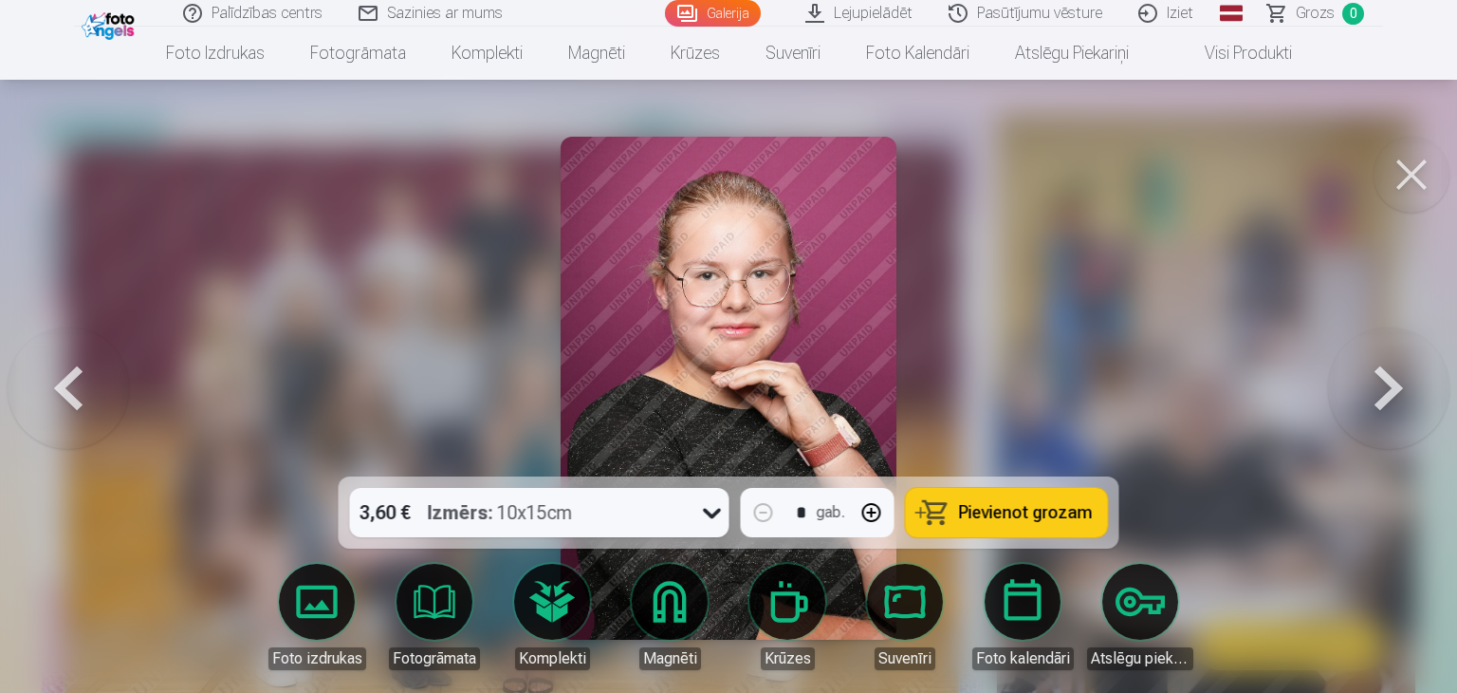
click at [1397, 426] on button at bounding box center [1388, 388] width 121 height 139
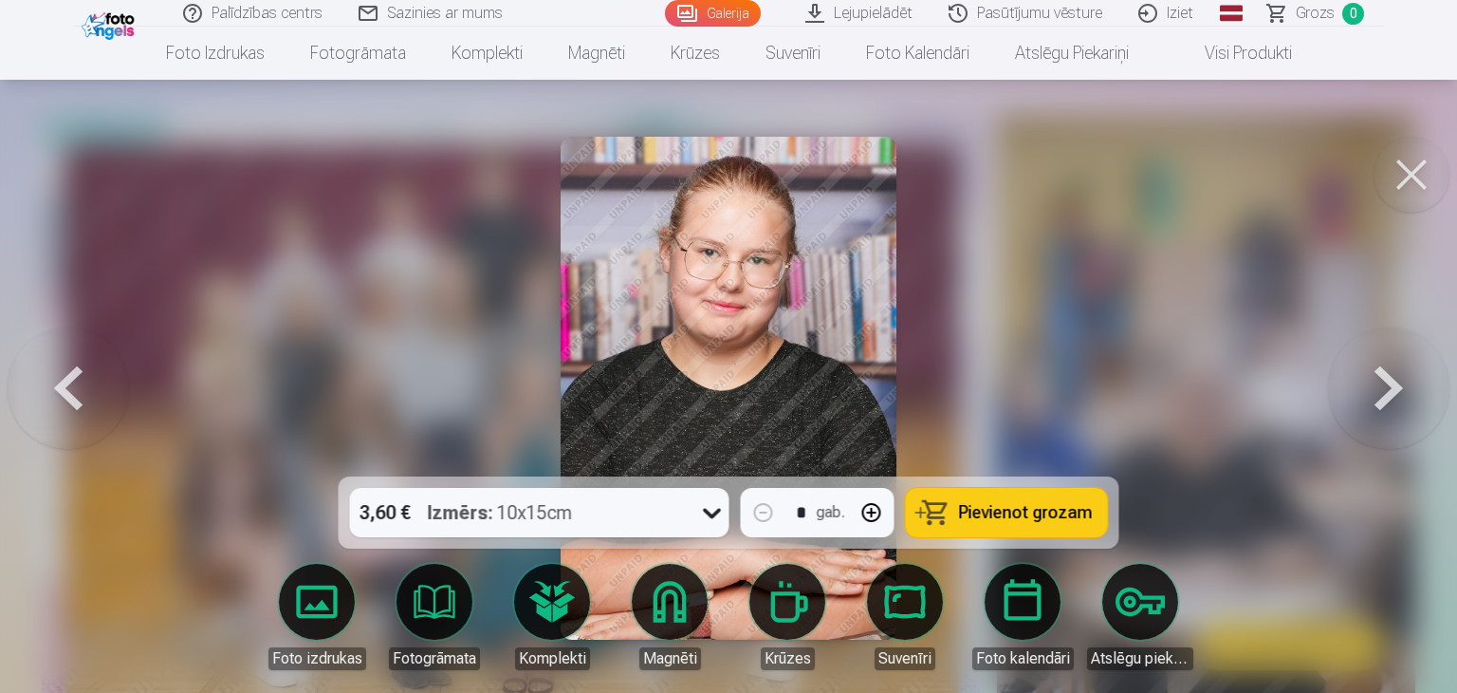
click at [1397, 426] on button at bounding box center [1388, 388] width 121 height 139
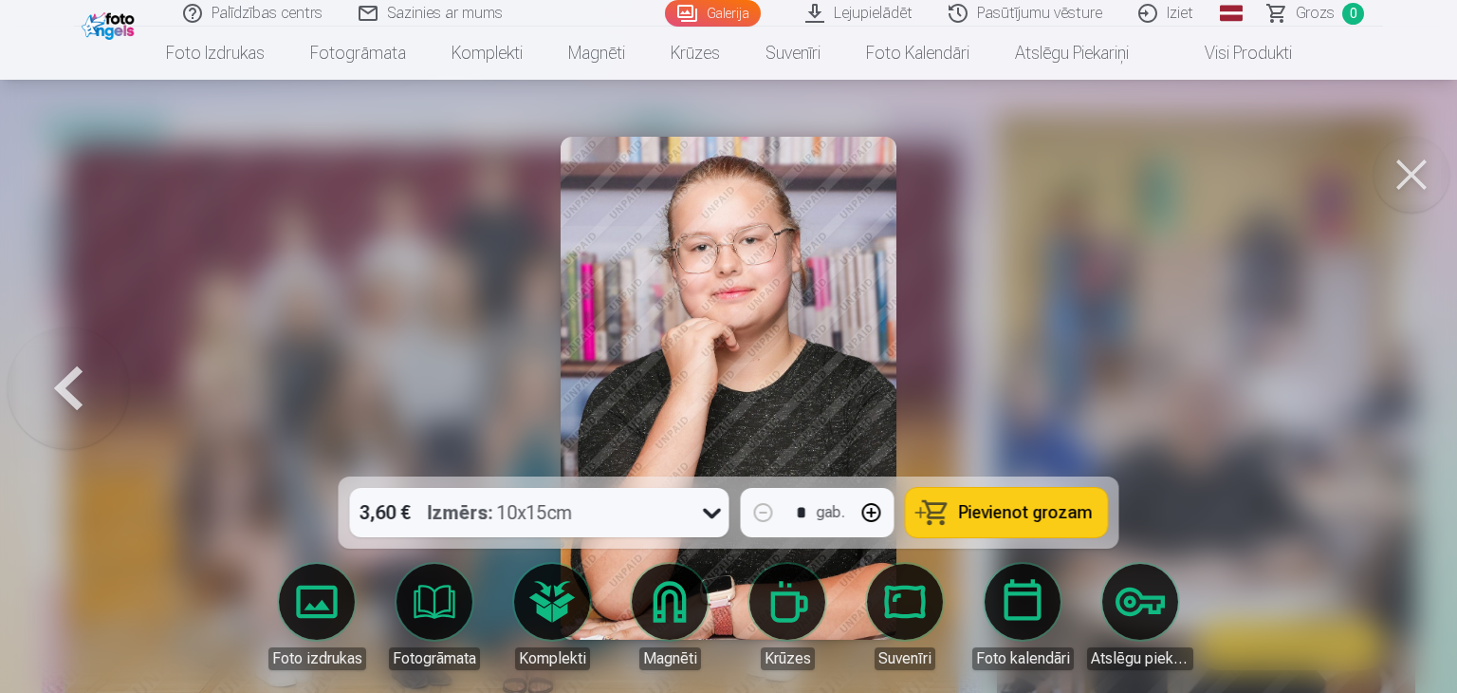
click at [1397, 426] on div at bounding box center [728, 346] width 1457 height 693
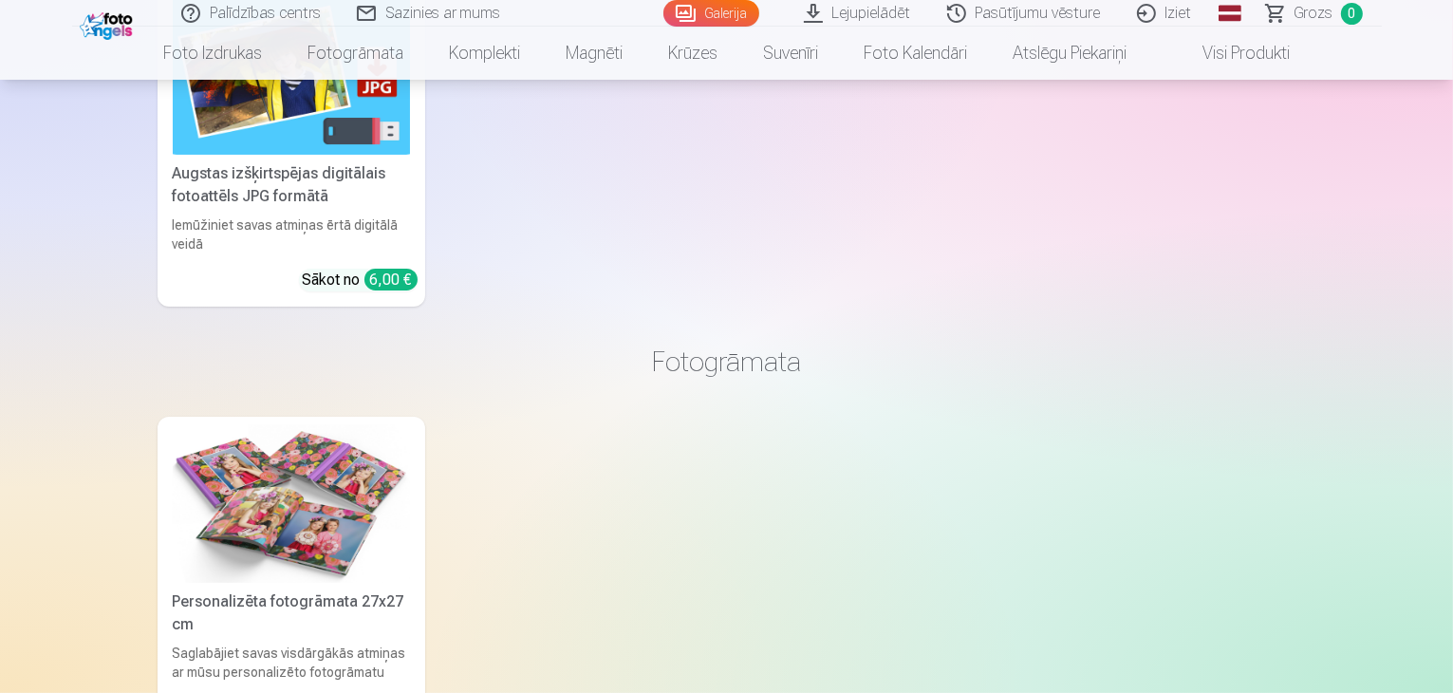
scroll to position [7591, 0]
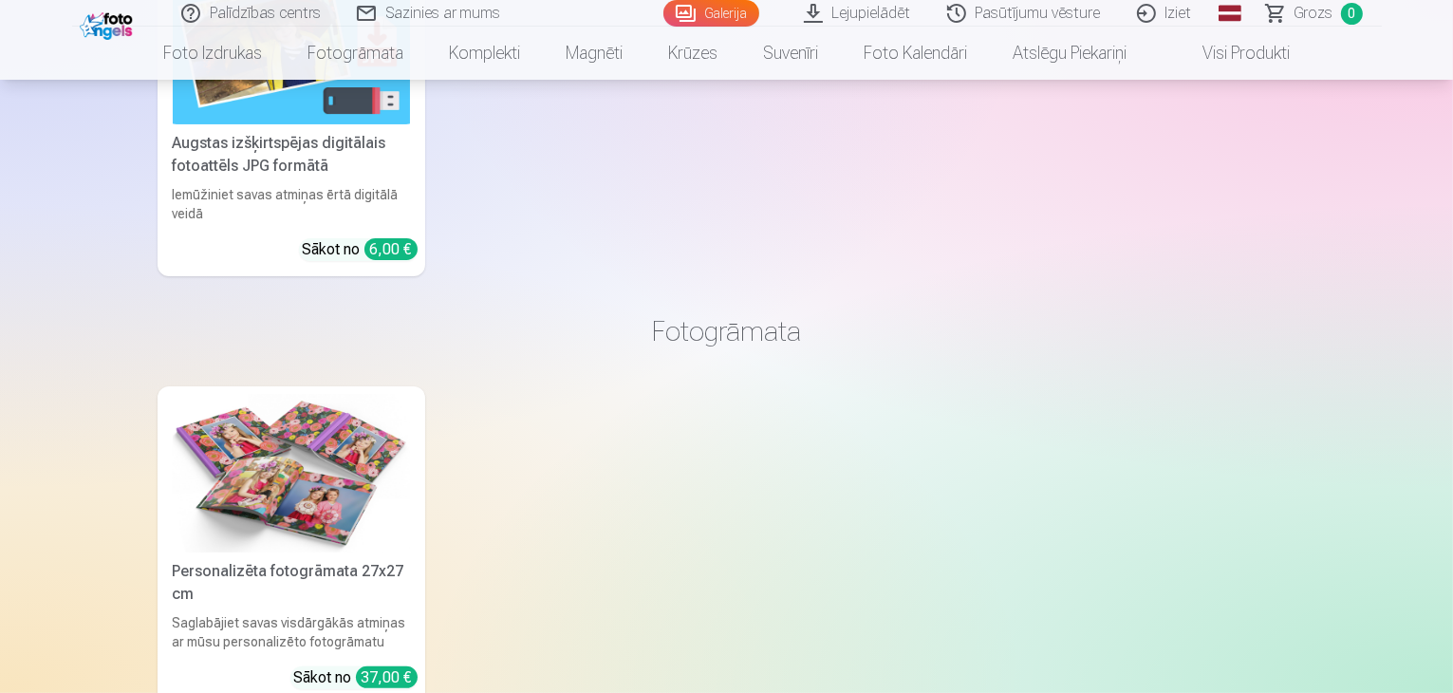
click at [272, 125] on img at bounding box center [291, 46] width 237 height 158
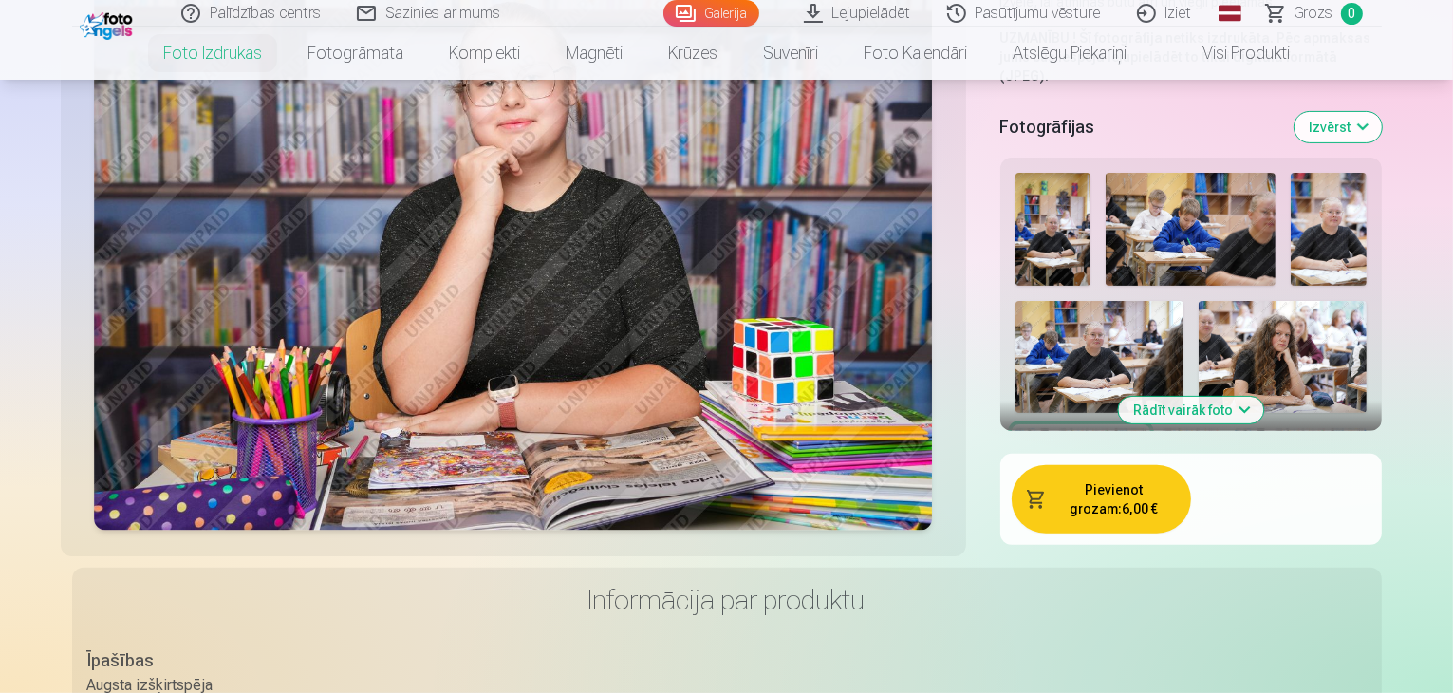
scroll to position [380, 0]
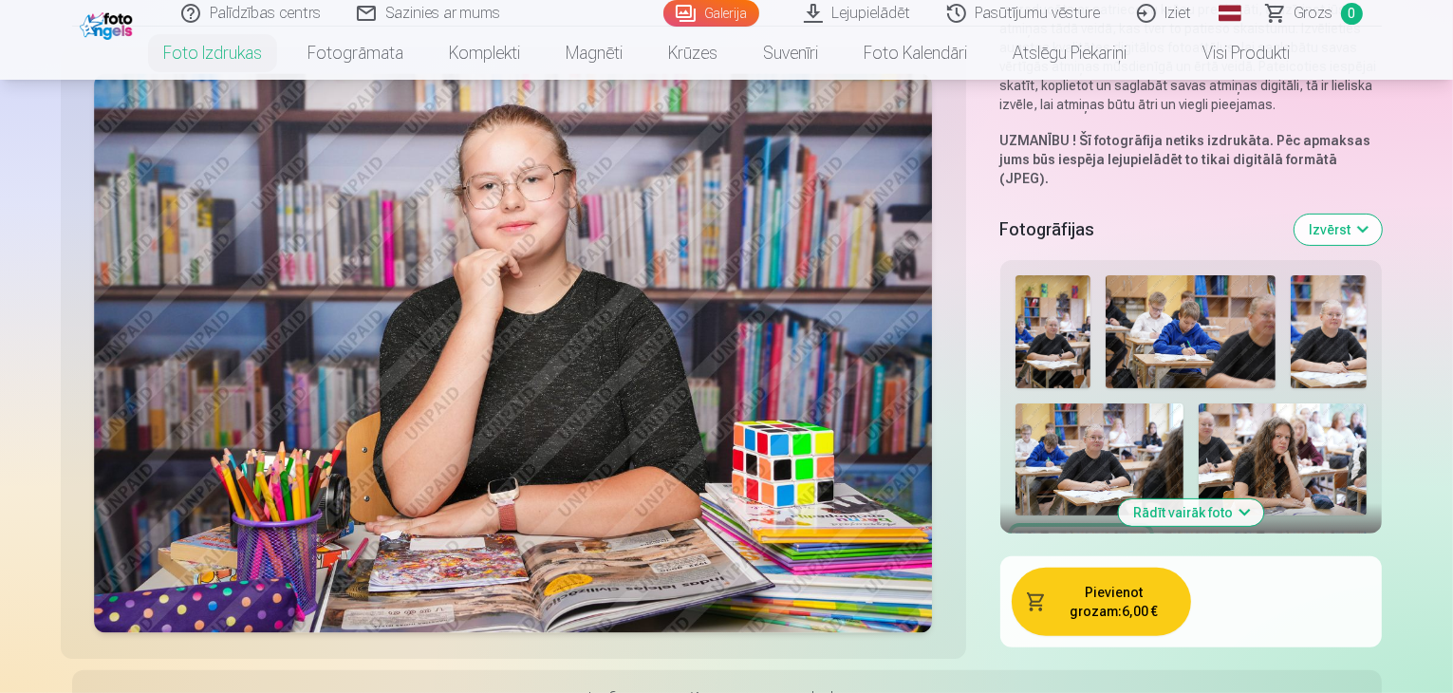
click at [1015, 275] on img at bounding box center [1053, 331] width 76 height 113
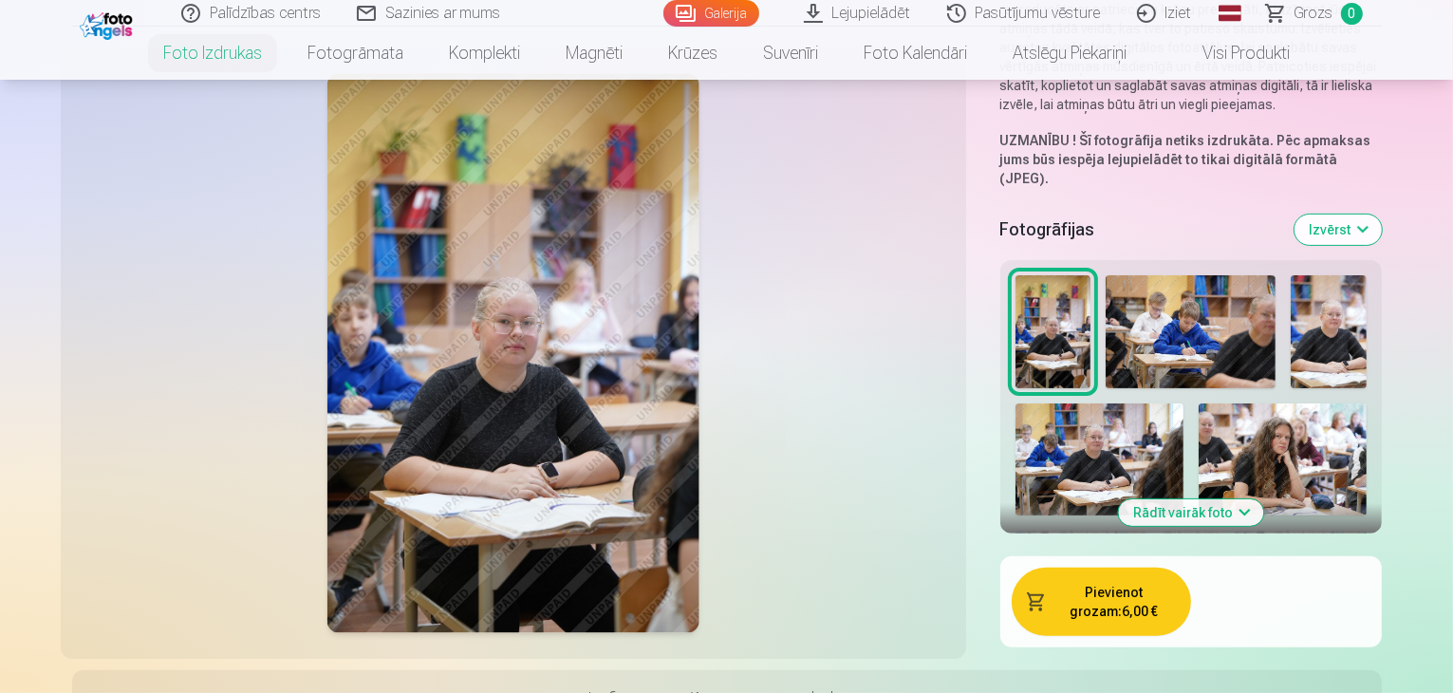
click at [1116, 275] on img at bounding box center [1190, 331] width 170 height 113
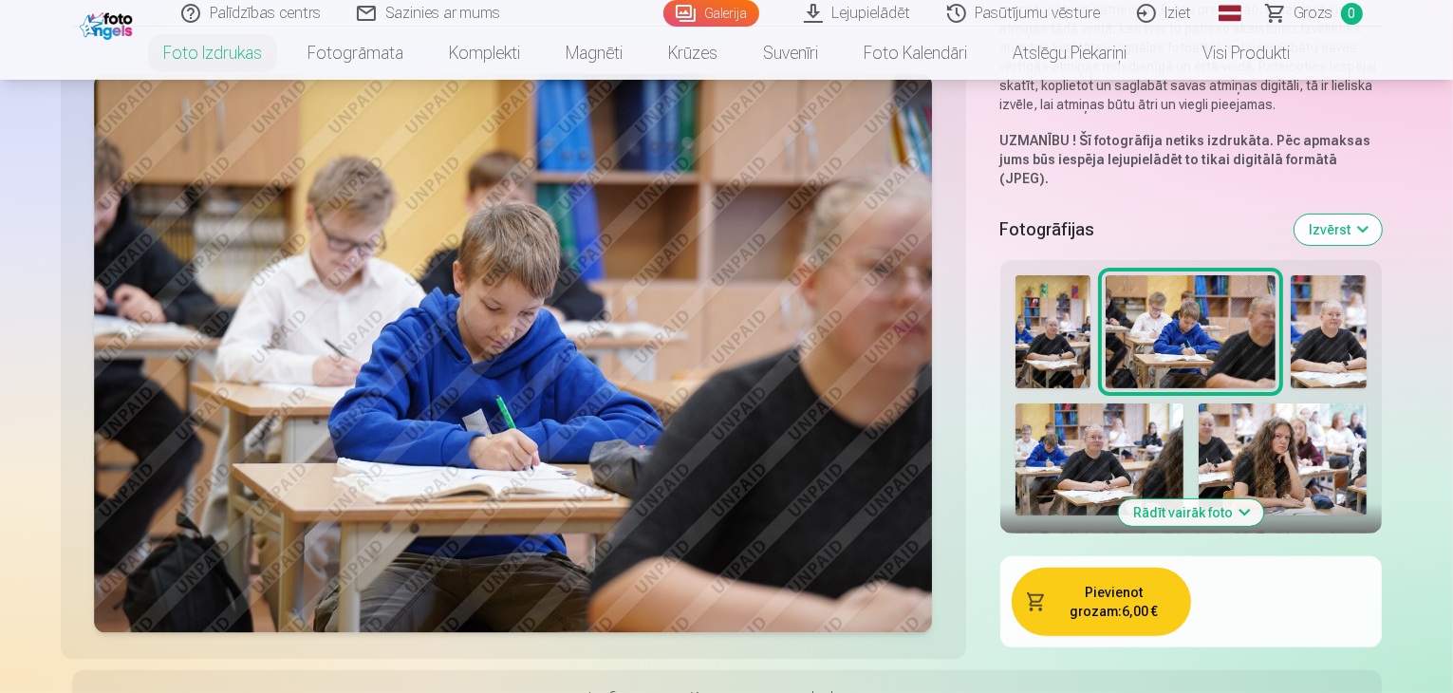
click at [1183, 403] on img at bounding box center [1099, 459] width 168 height 112
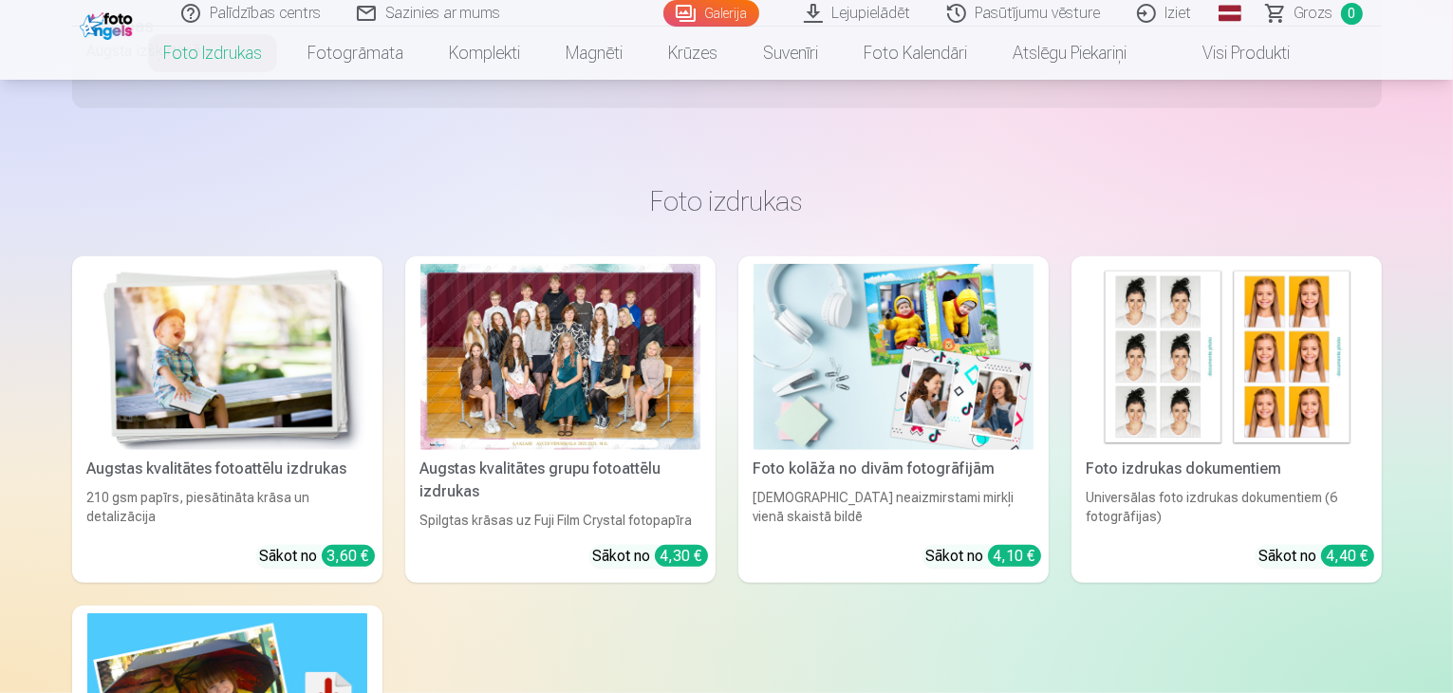
scroll to position [1139, 0]
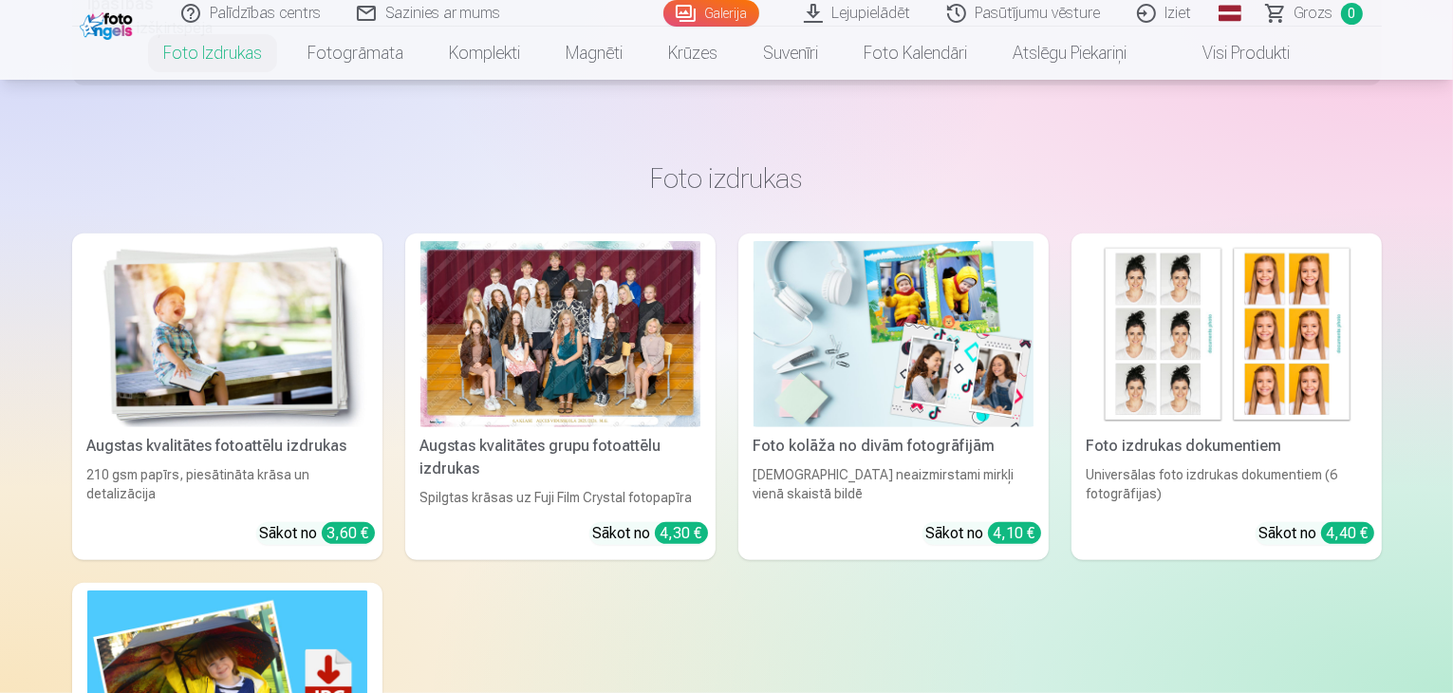
click at [1261, 337] on img at bounding box center [1226, 334] width 280 height 187
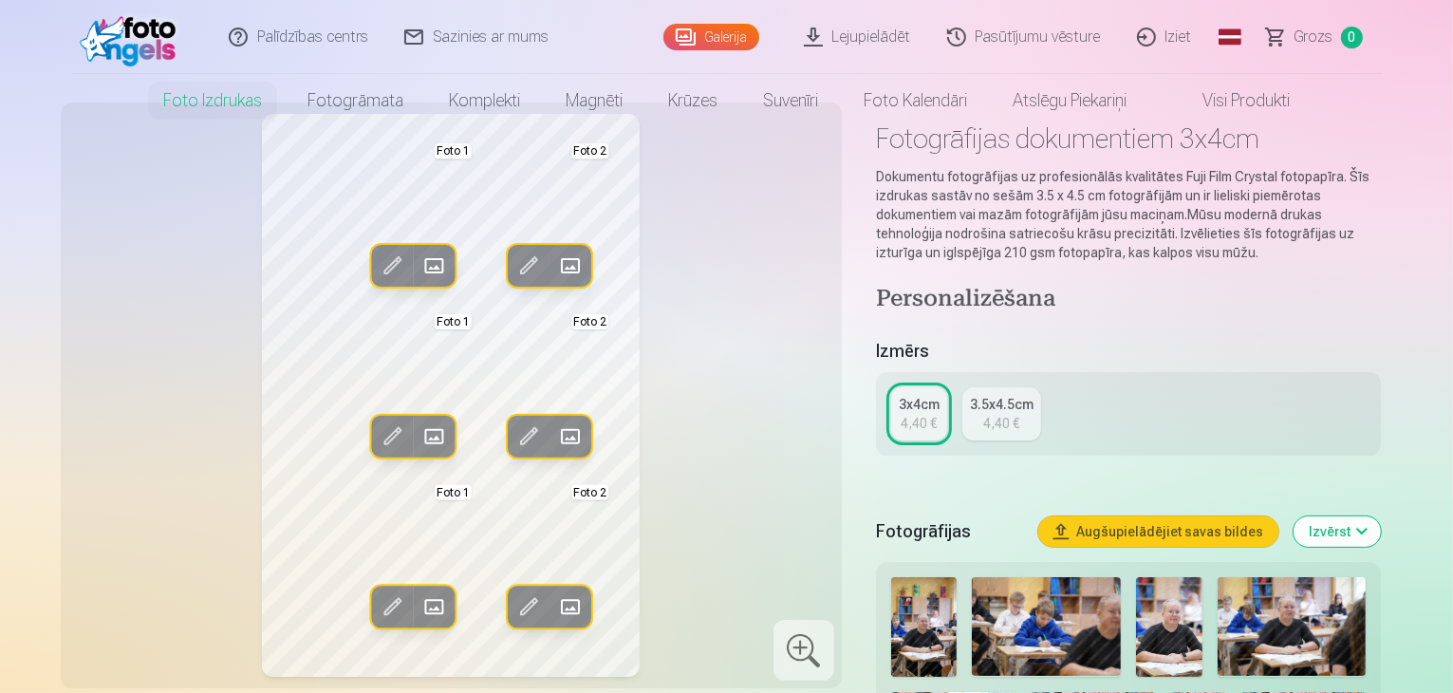
scroll to position [95, 0]
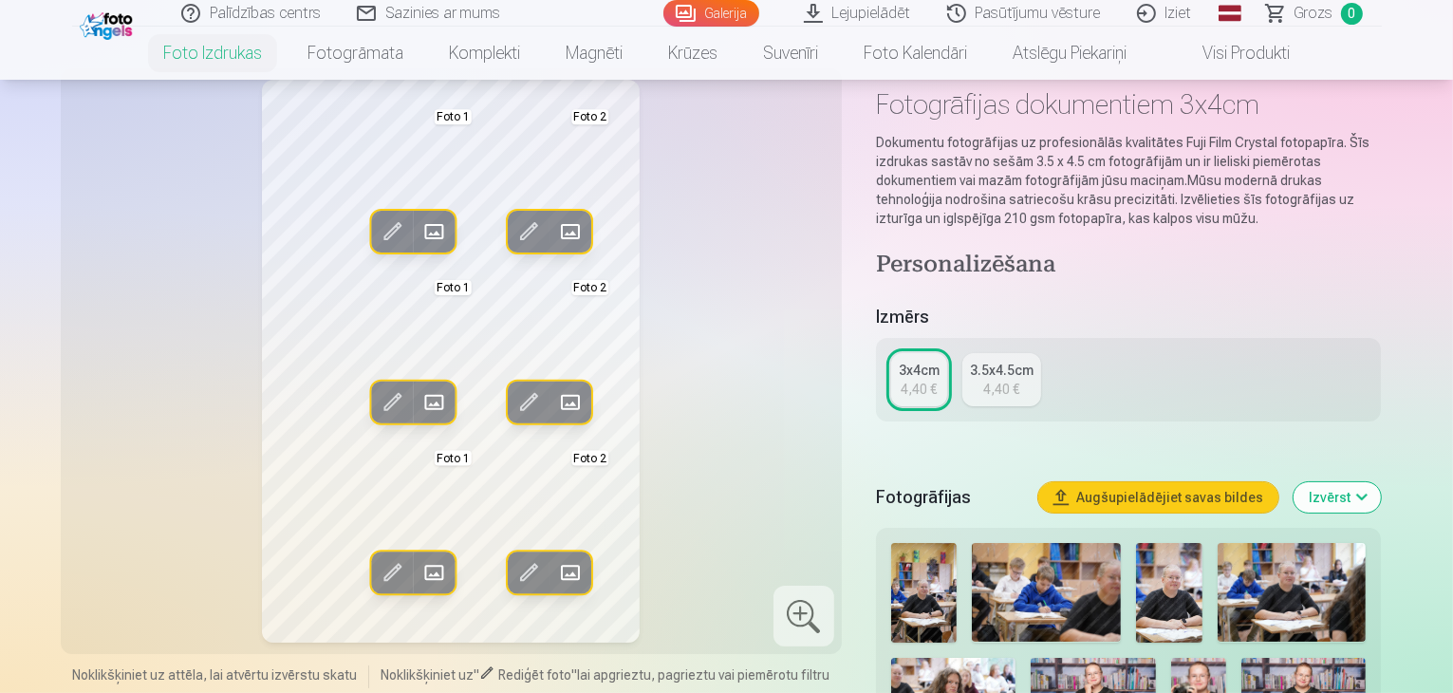
click at [1006, 591] on img at bounding box center [1046, 592] width 149 height 99
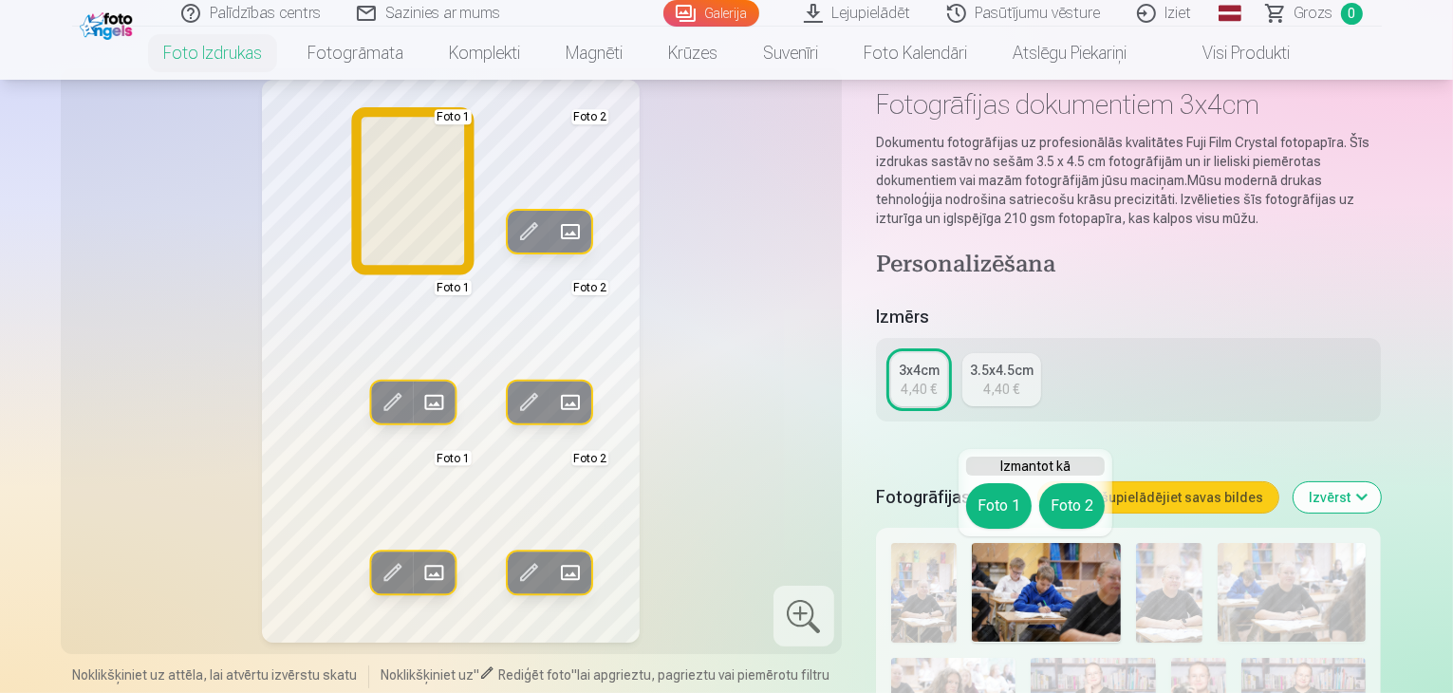
click at [1010, 508] on button "Foto 1" at bounding box center [998, 506] width 65 height 46
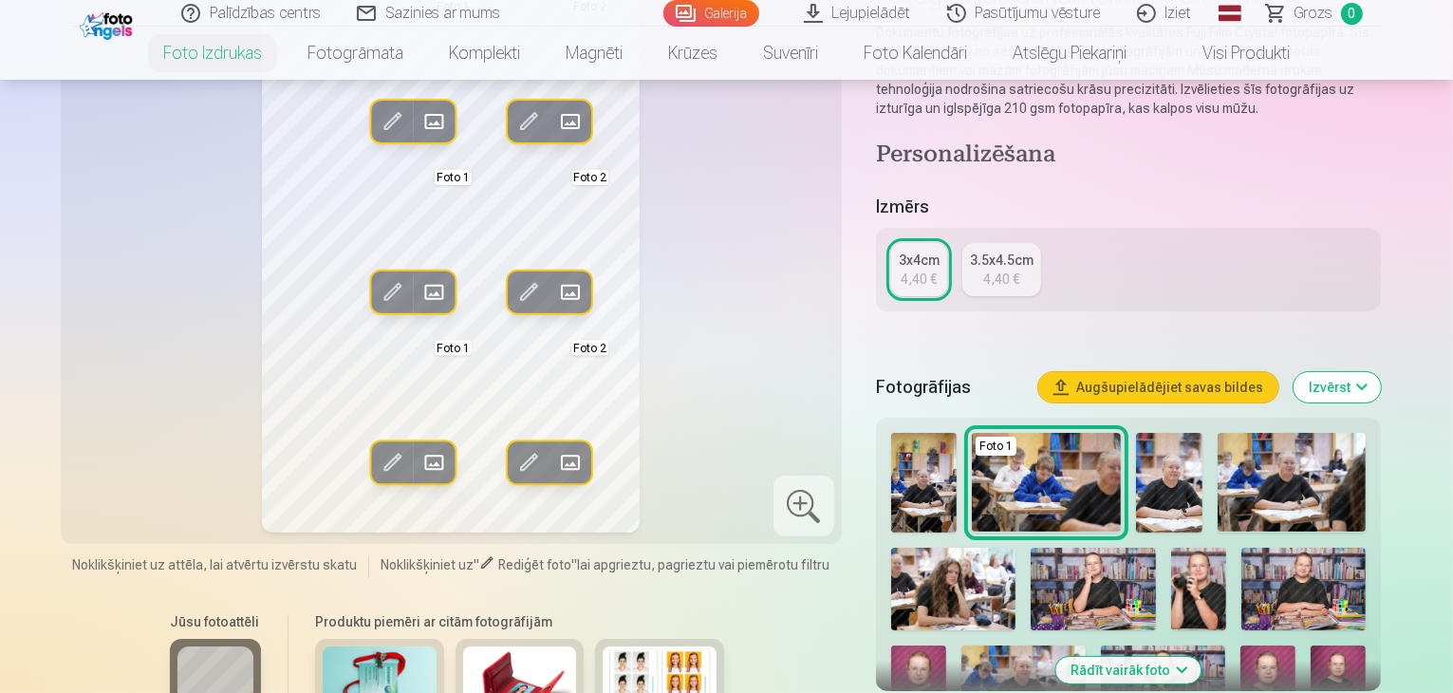
scroll to position [285, 0]
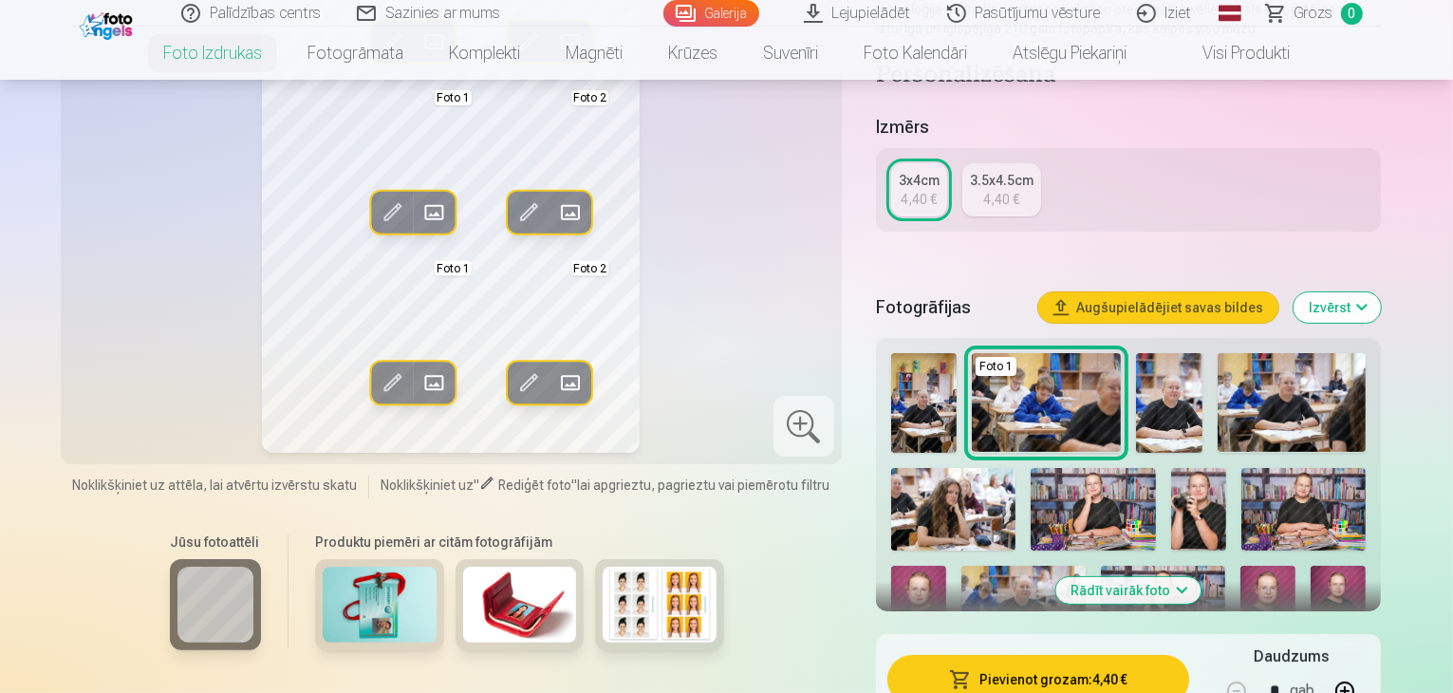
click at [1241, 487] on img at bounding box center [1303, 509] width 124 height 83
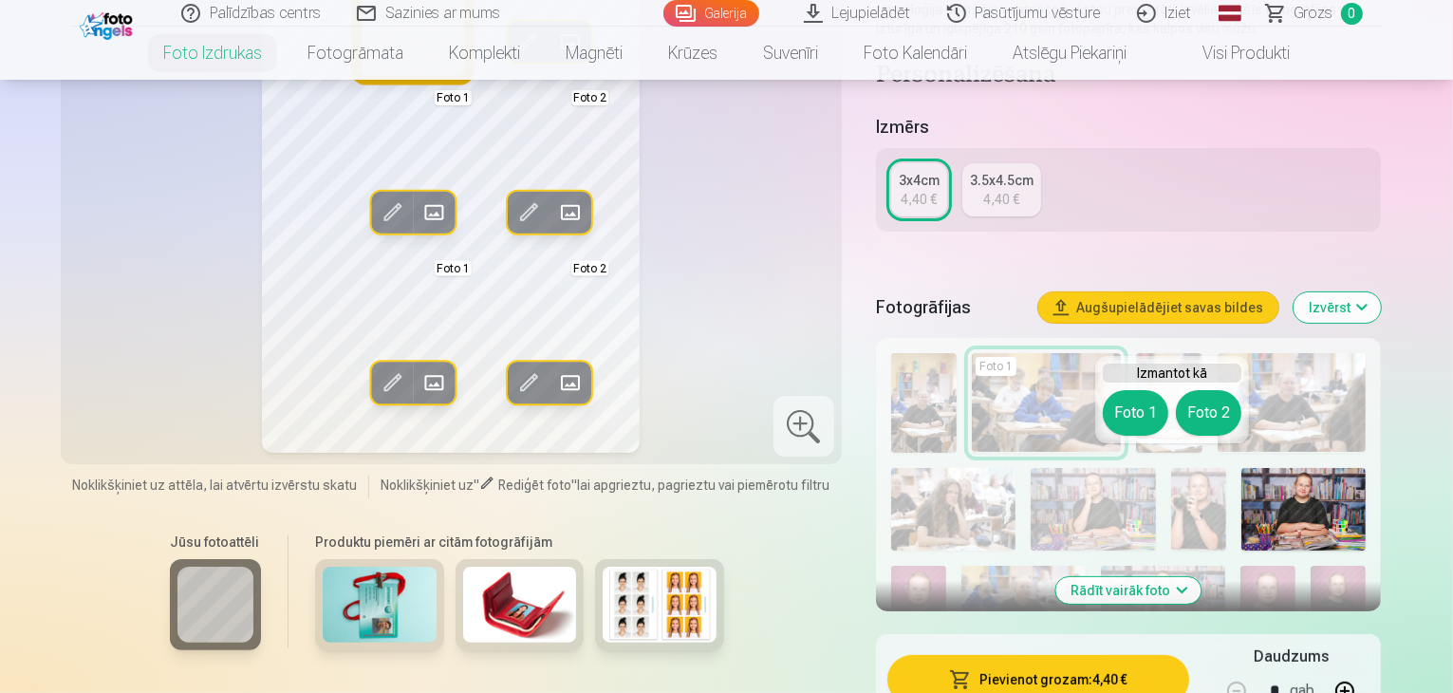
click at [1138, 402] on button "Foto 1" at bounding box center [1135, 413] width 65 height 46
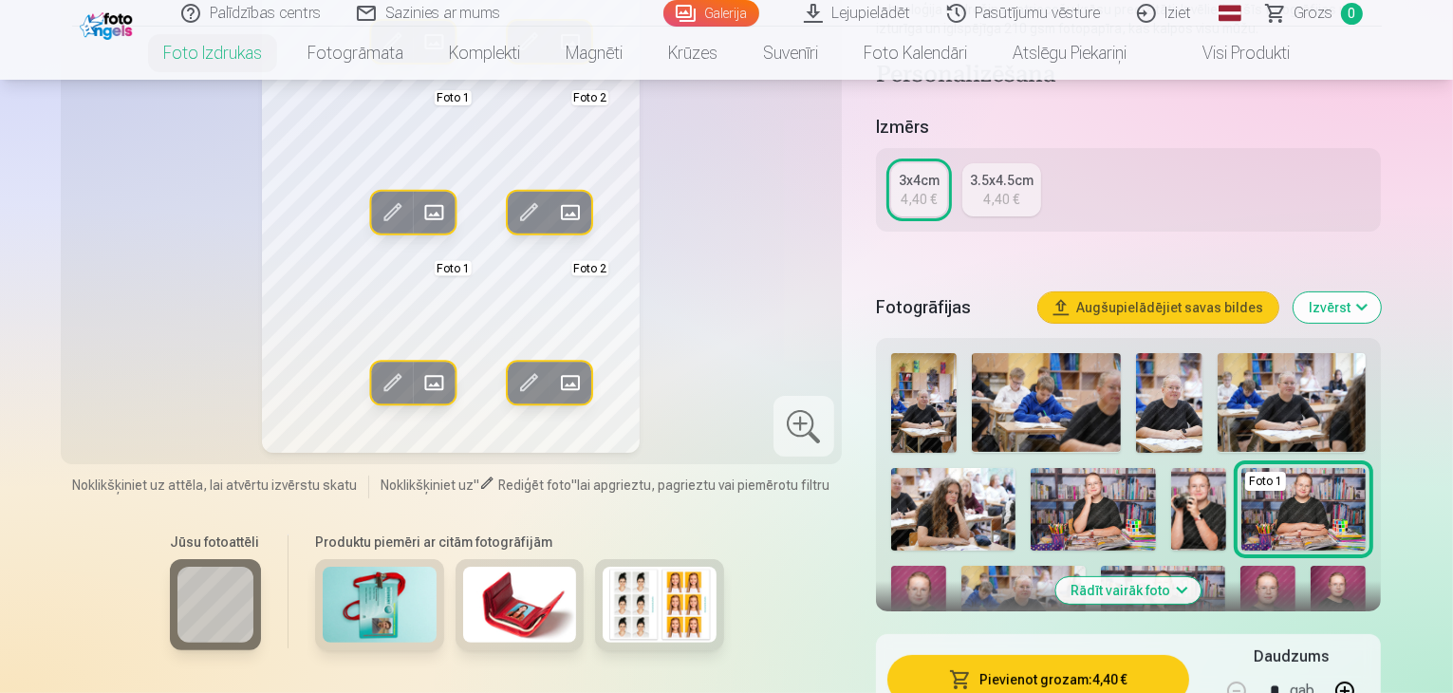
click at [1171, 492] on img at bounding box center [1198, 509] width 55 height 83
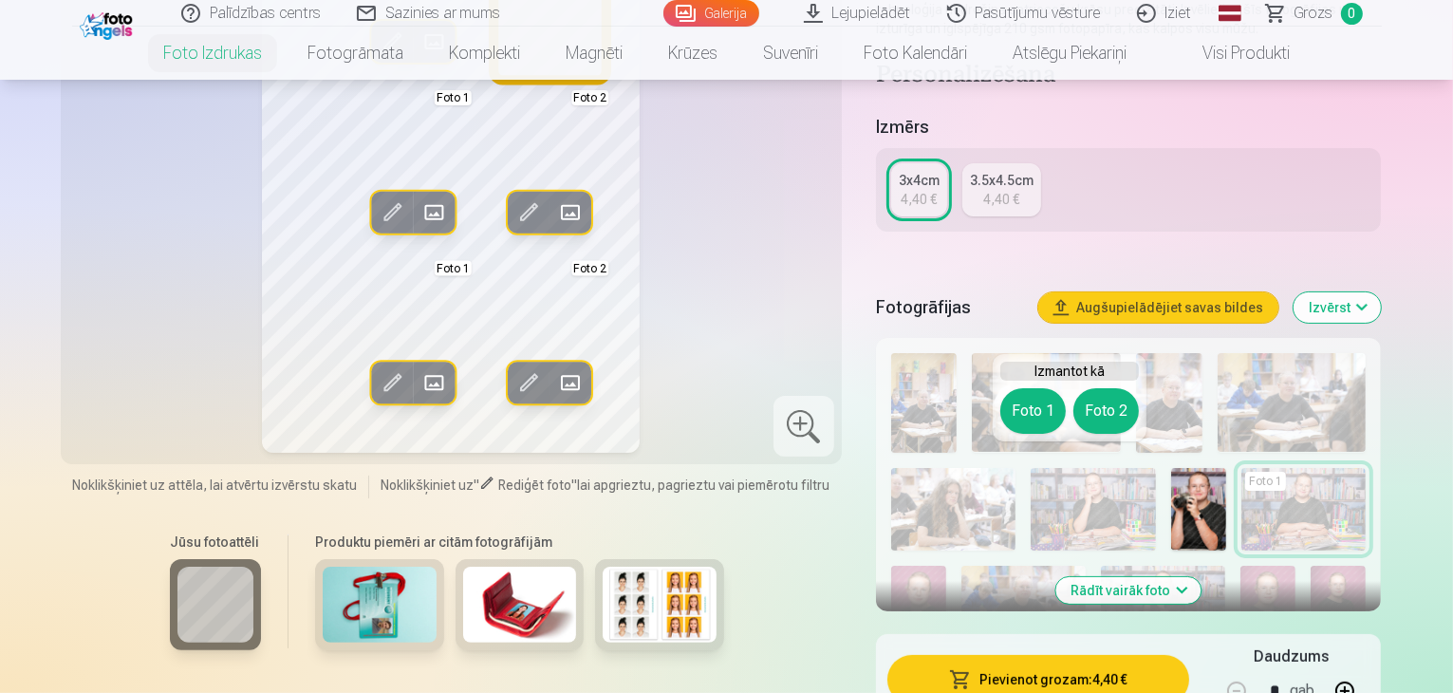
click at [1101, 419] on button "Foto 2" at bounding box center [1105, 411] width 65 height 46
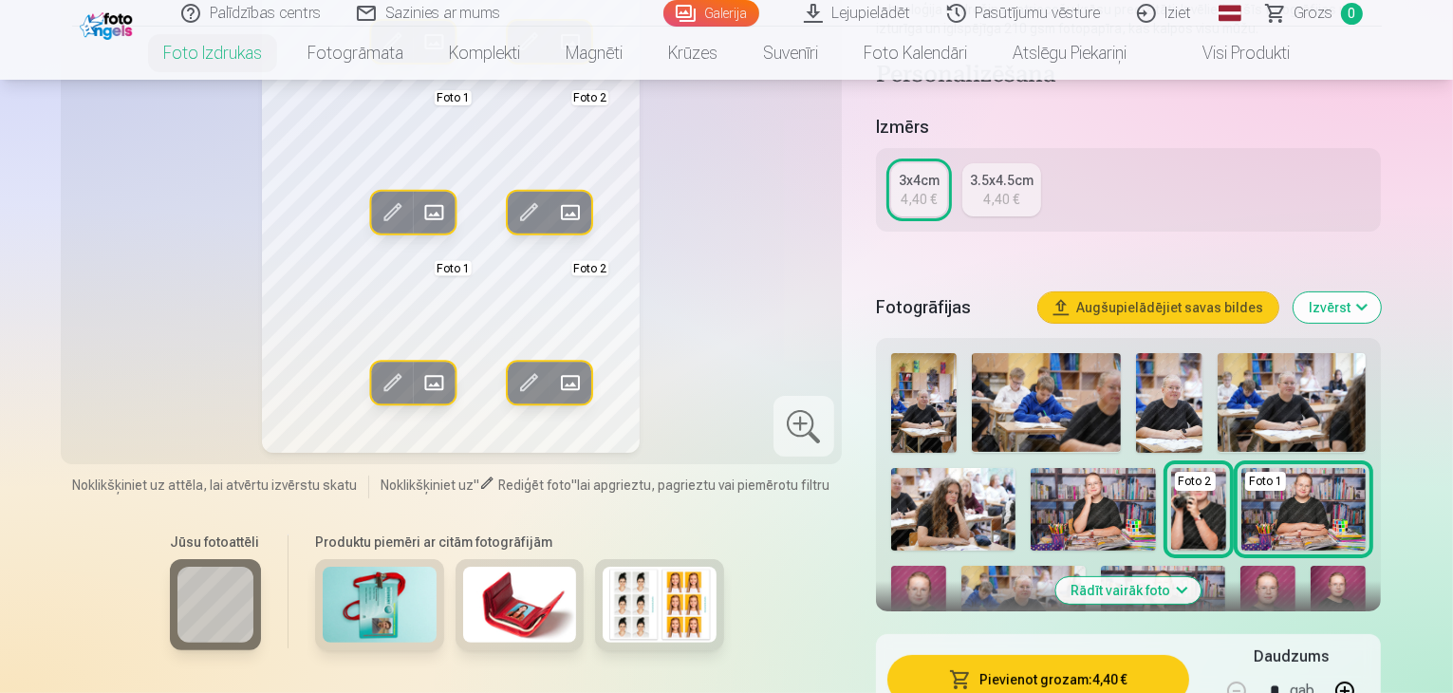
click at [1030, 494] on img at bounding box center [1092, 509] width 124 height 83
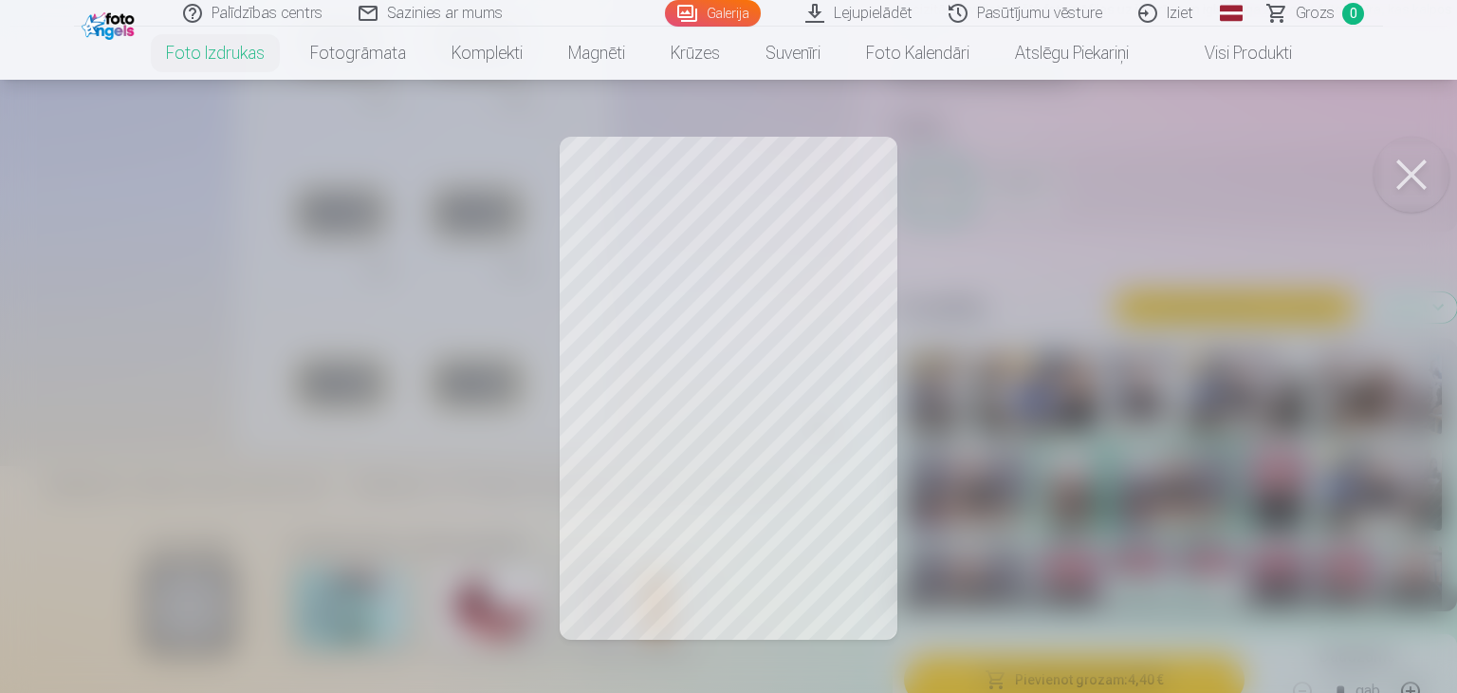
click at [1399, 180] on button at bounding box center [1412, 175] width 76 height 76
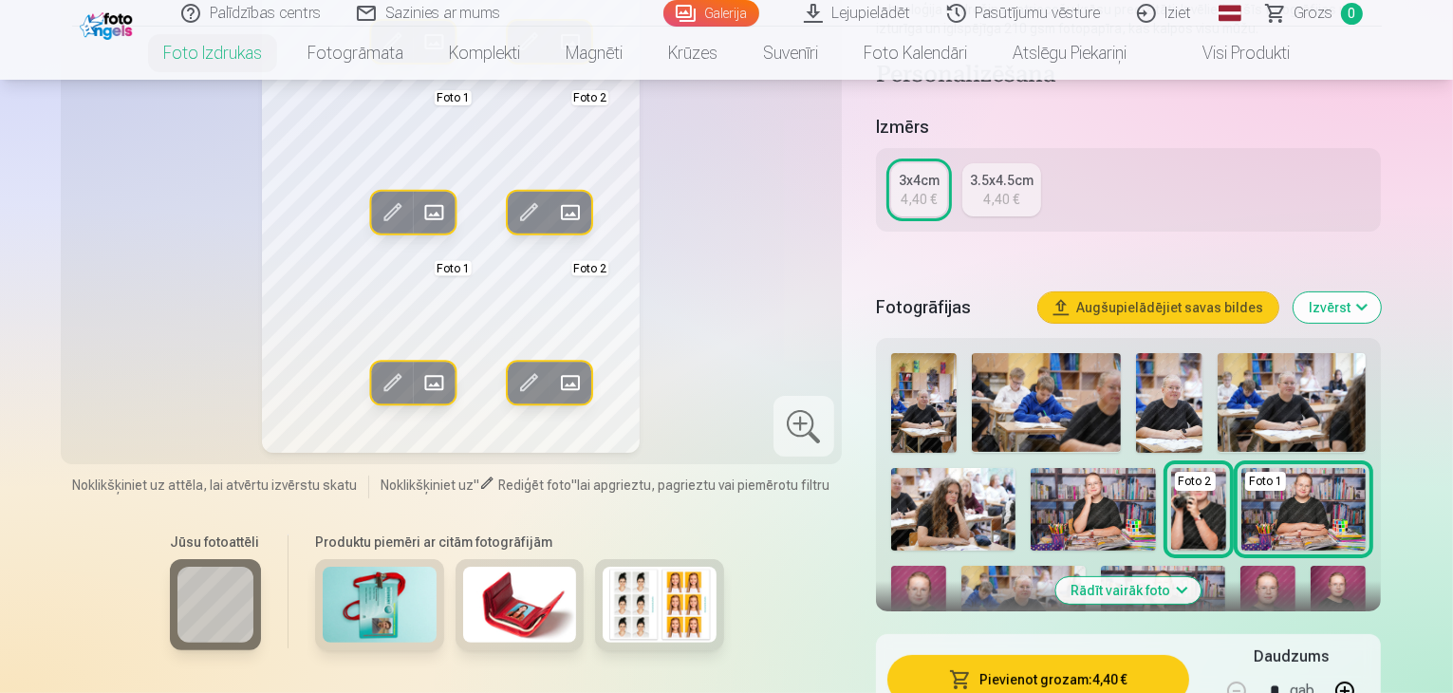
click at [1002, 180] on div "3.5x4.5cm" at bounding box center [1002, 180] width 64 height 19
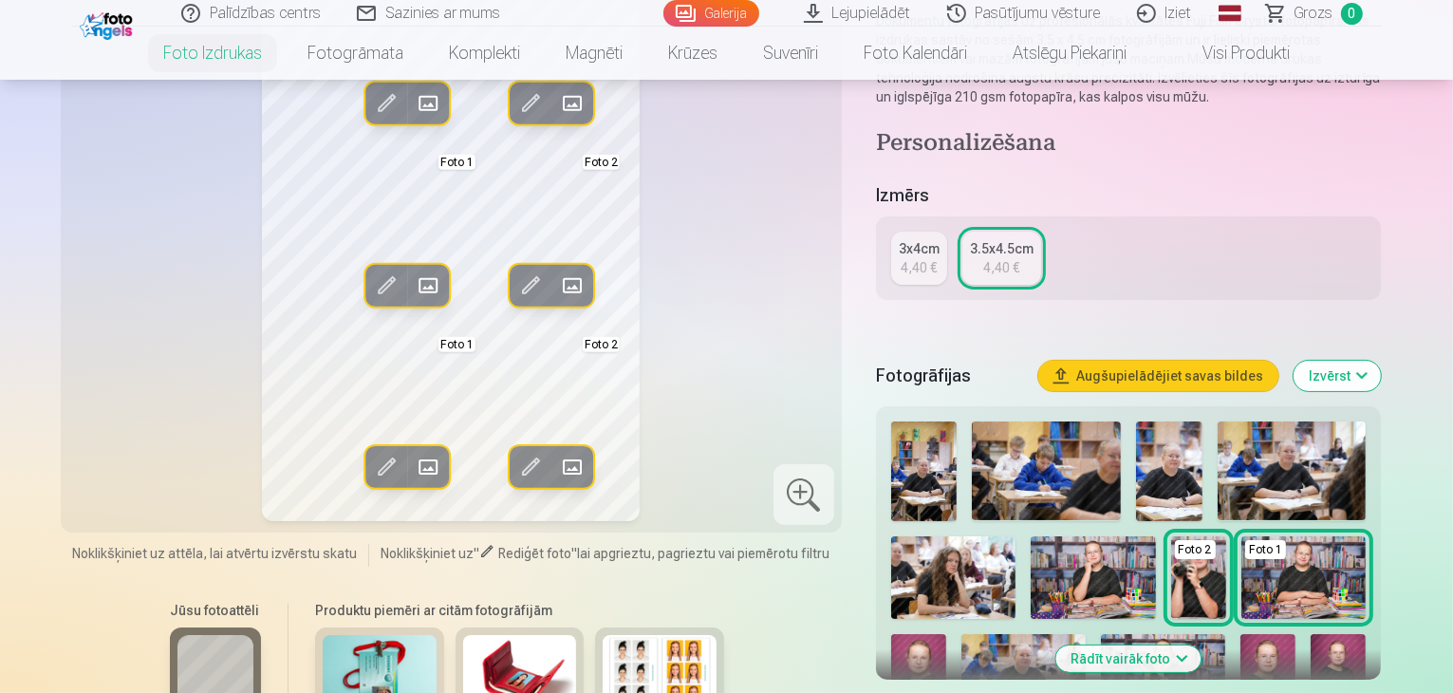
scroll to position [285, 0]
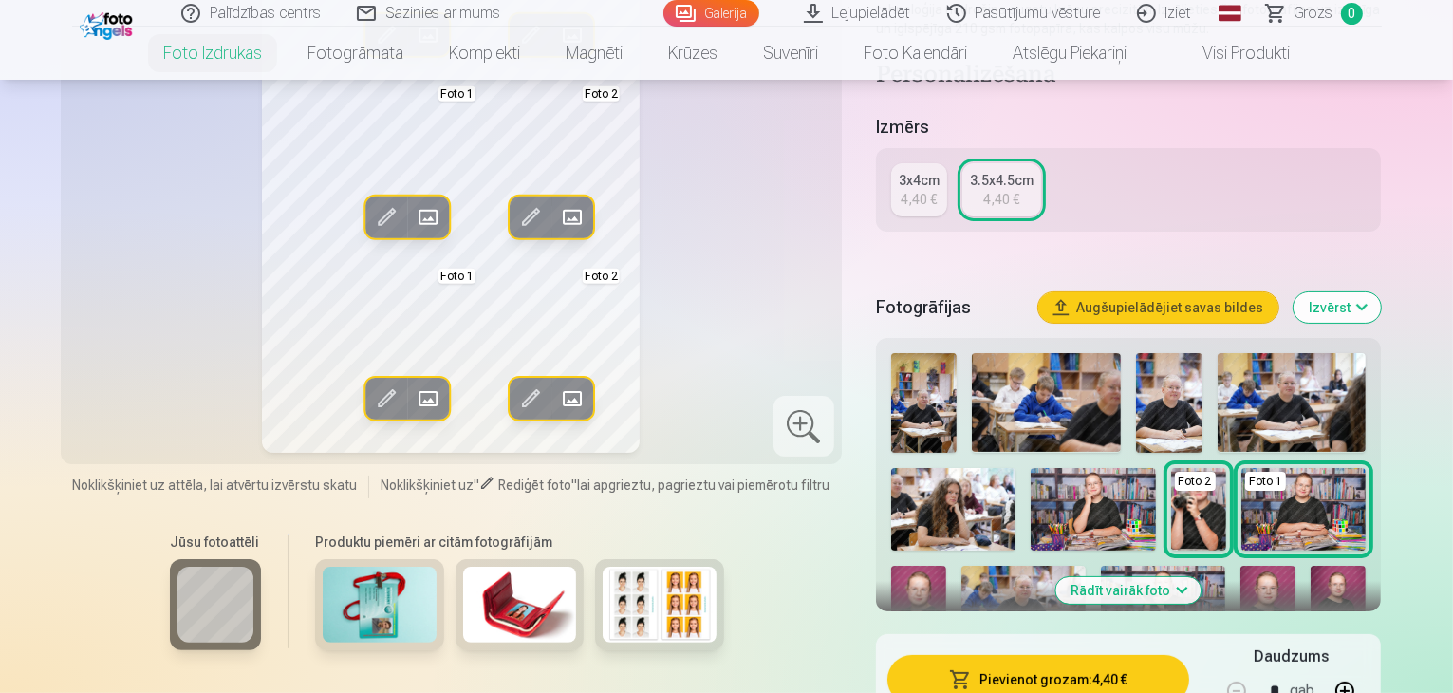
click at [343, 623] on img at bounding box center [380, 604] width 114 height 76
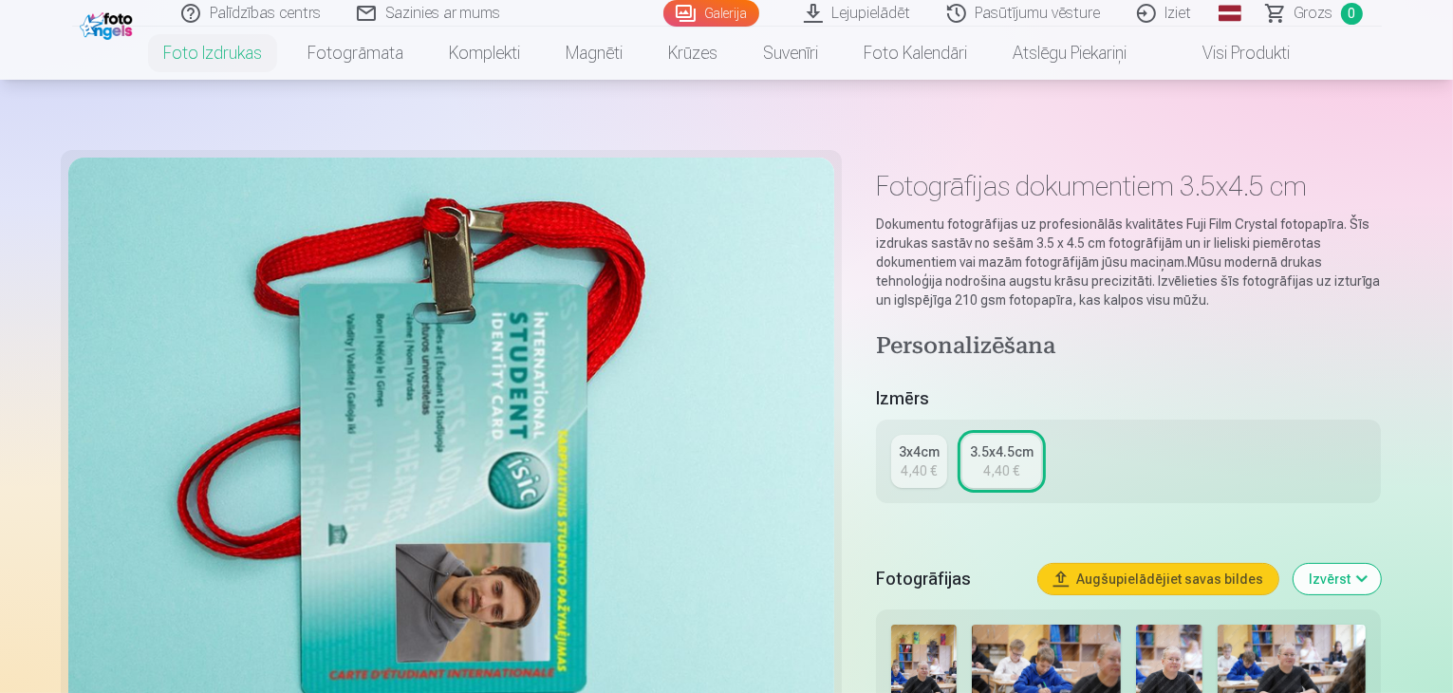
scroll to position [0, 0]
